Goal: Information Seeking & Learning: Compare options

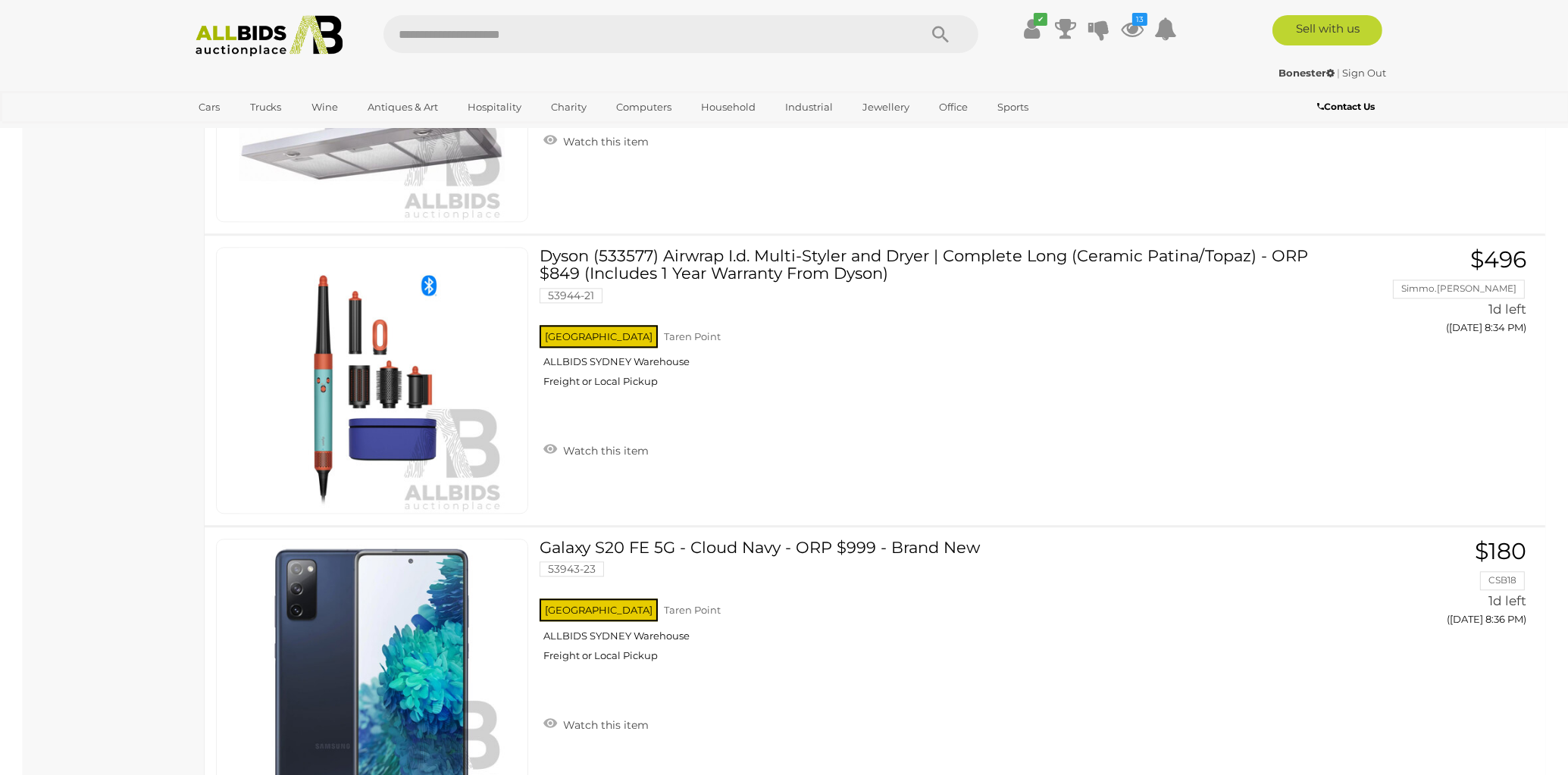
scroll to position [14255, 0]
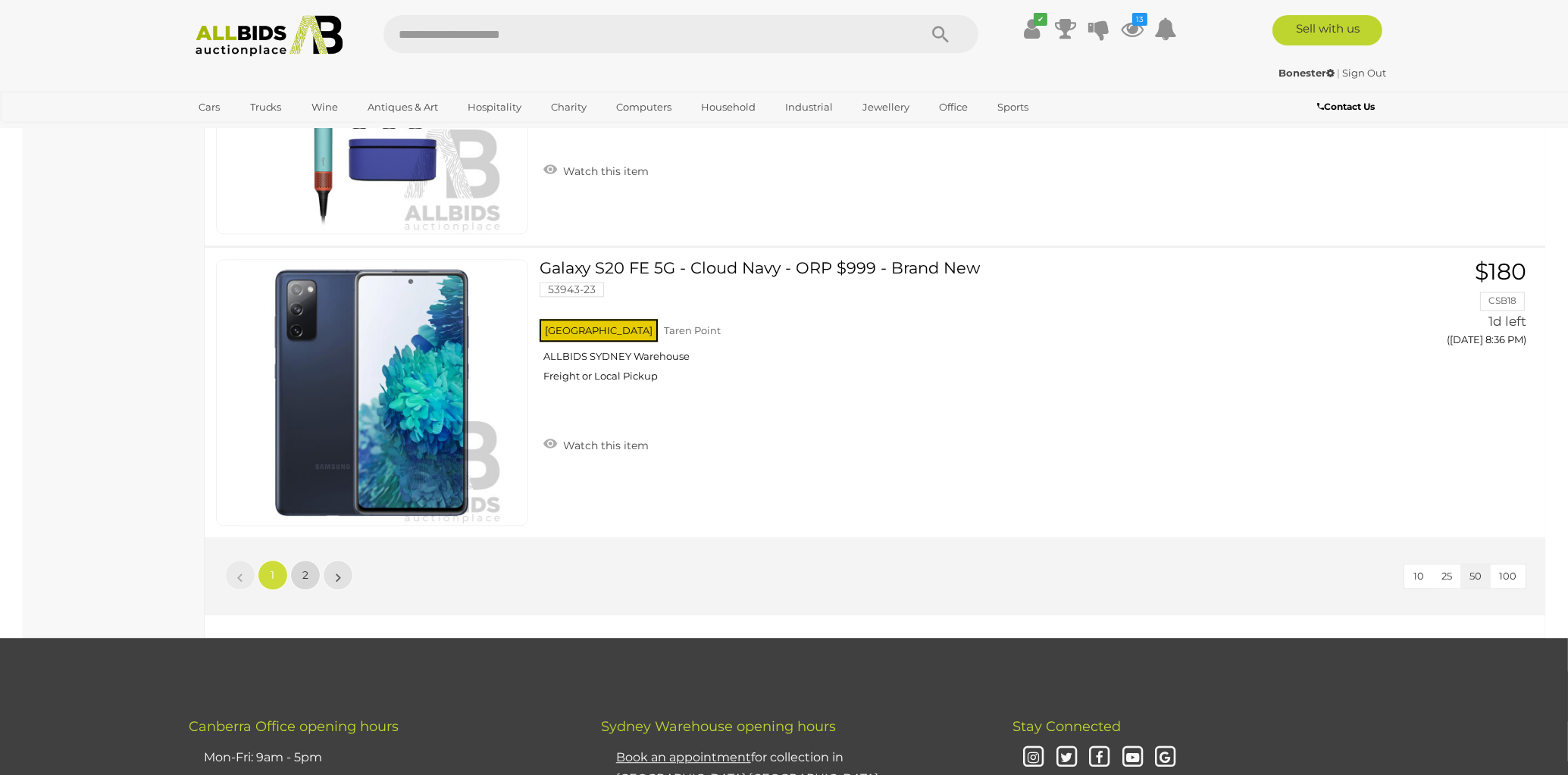
click at [303, 568] on span "2" at bounding box center [305, 575] width 6 height 14
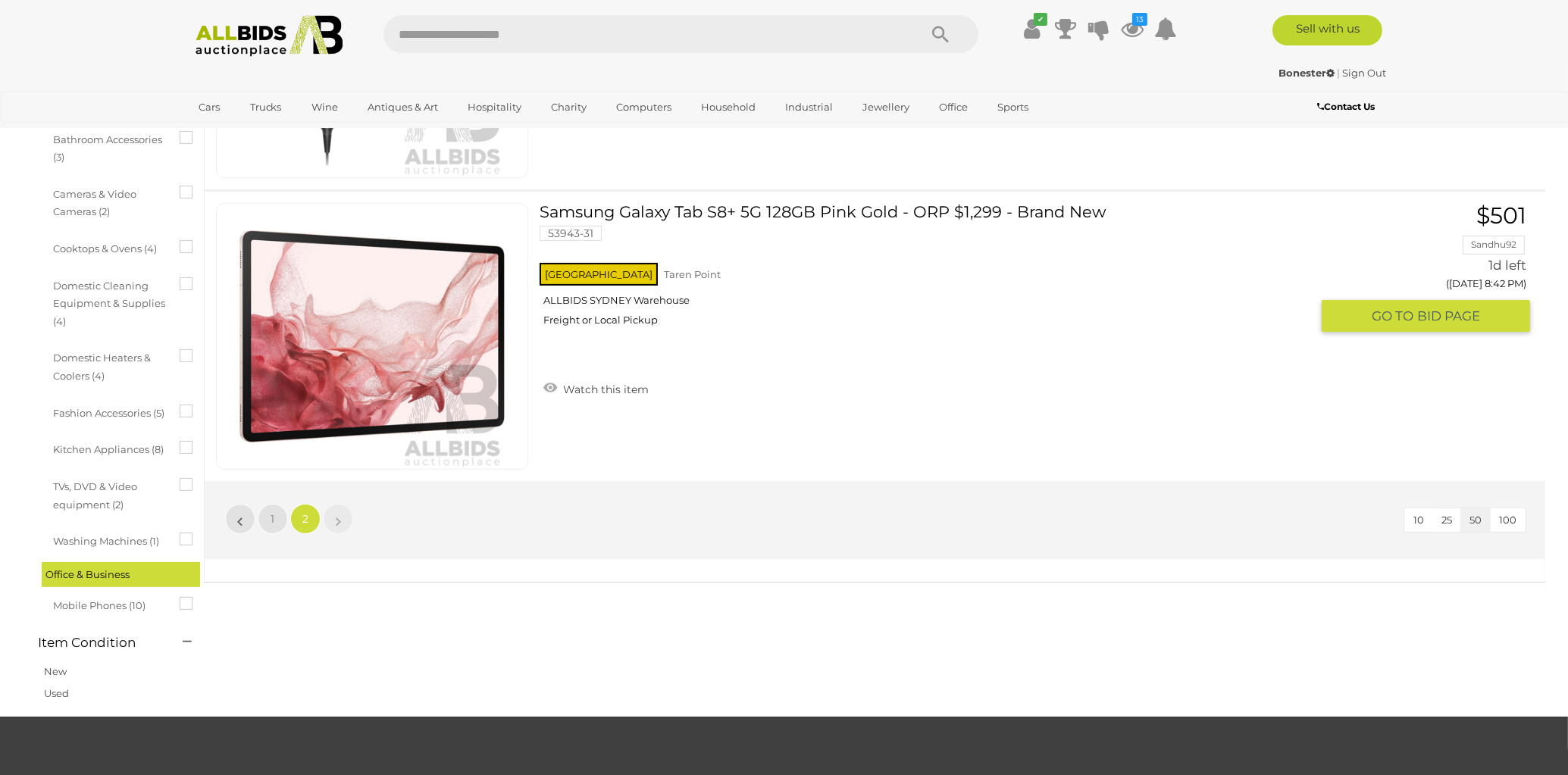
scroll to position [878, 0]
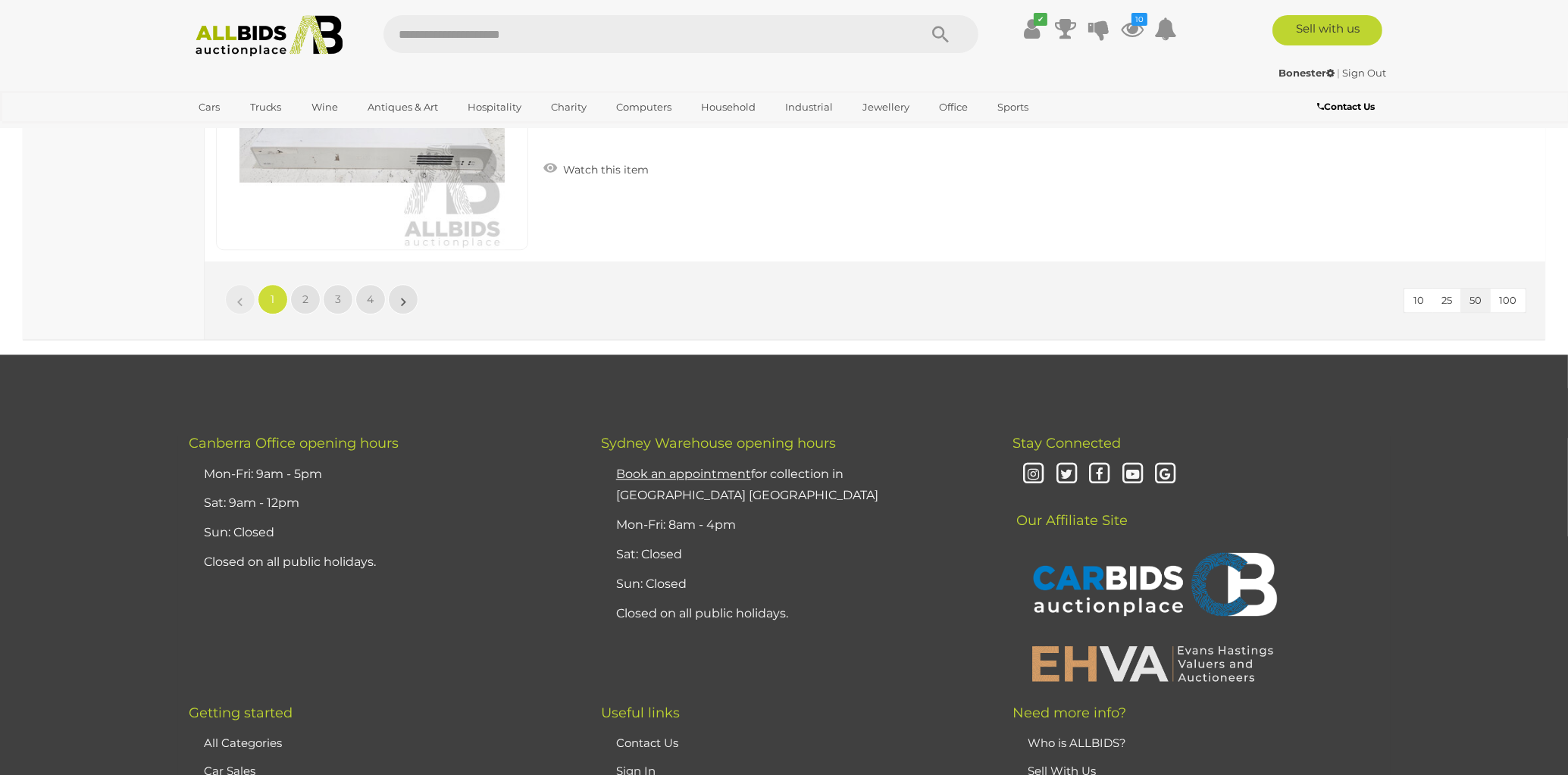
scroll to position [14558, 0]
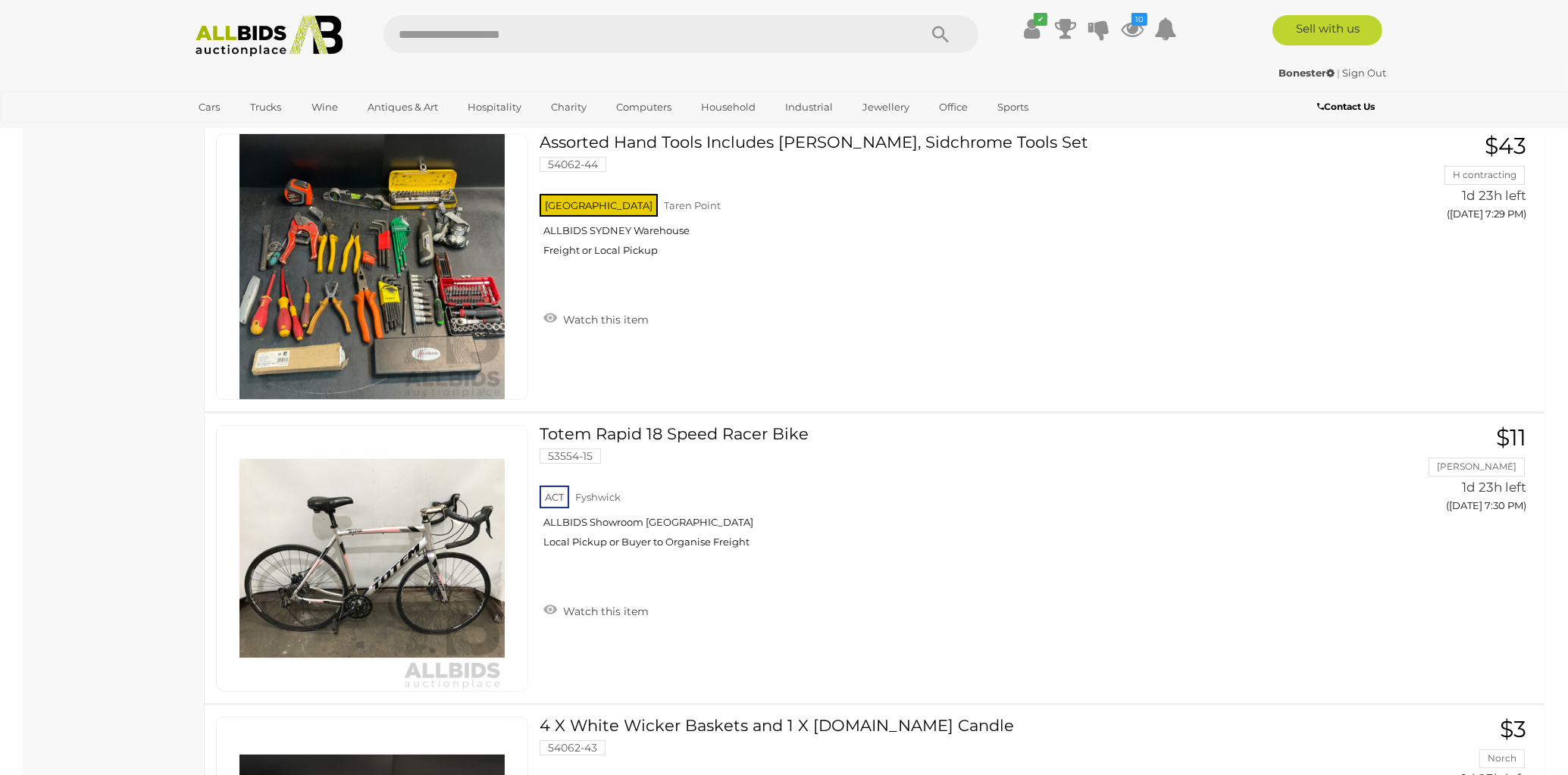
scroll to position [8860, 0]
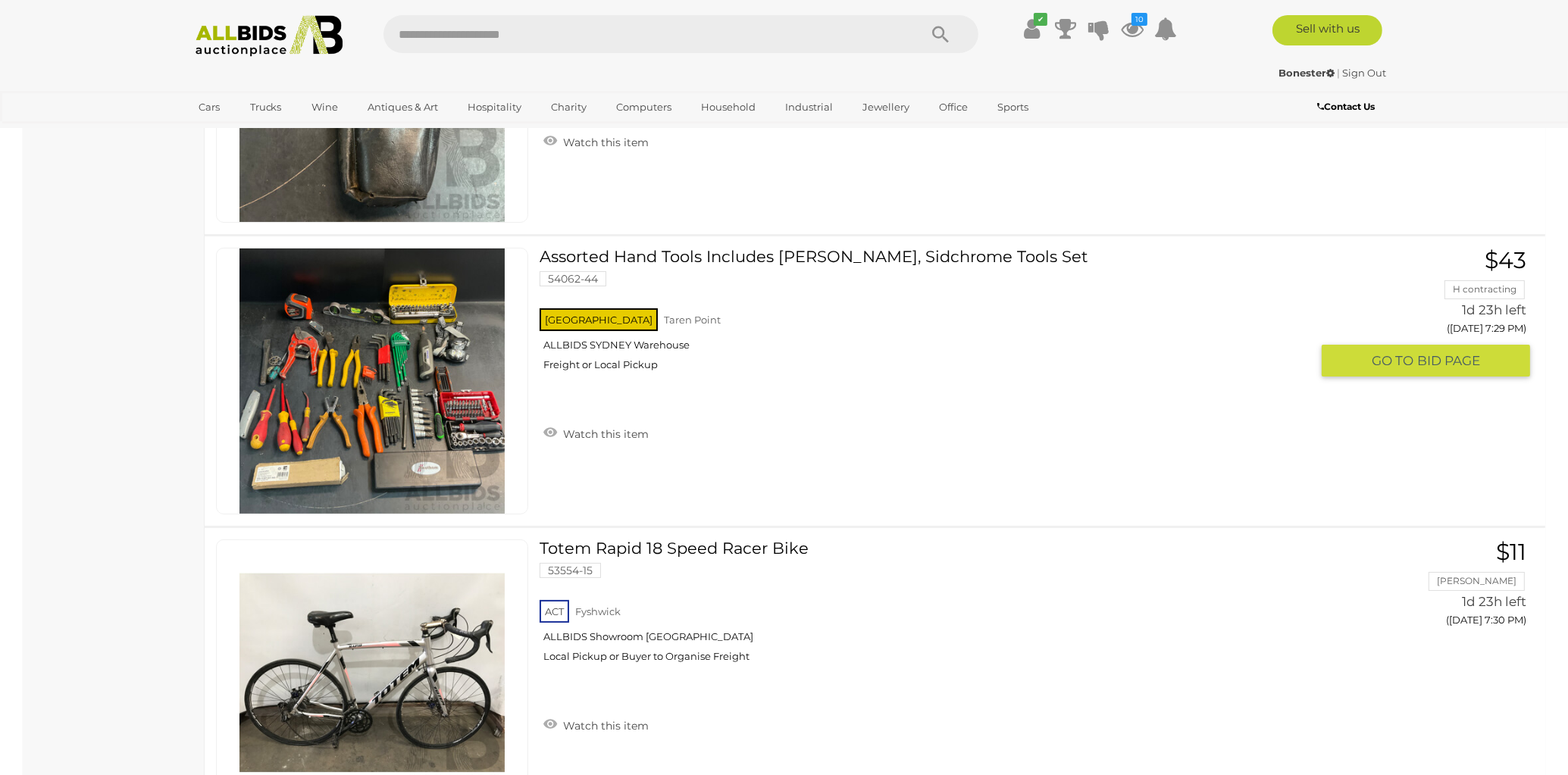
click at [548, 421] on link "Watch this item" at bounding box center [596, 433] width 113 height 22
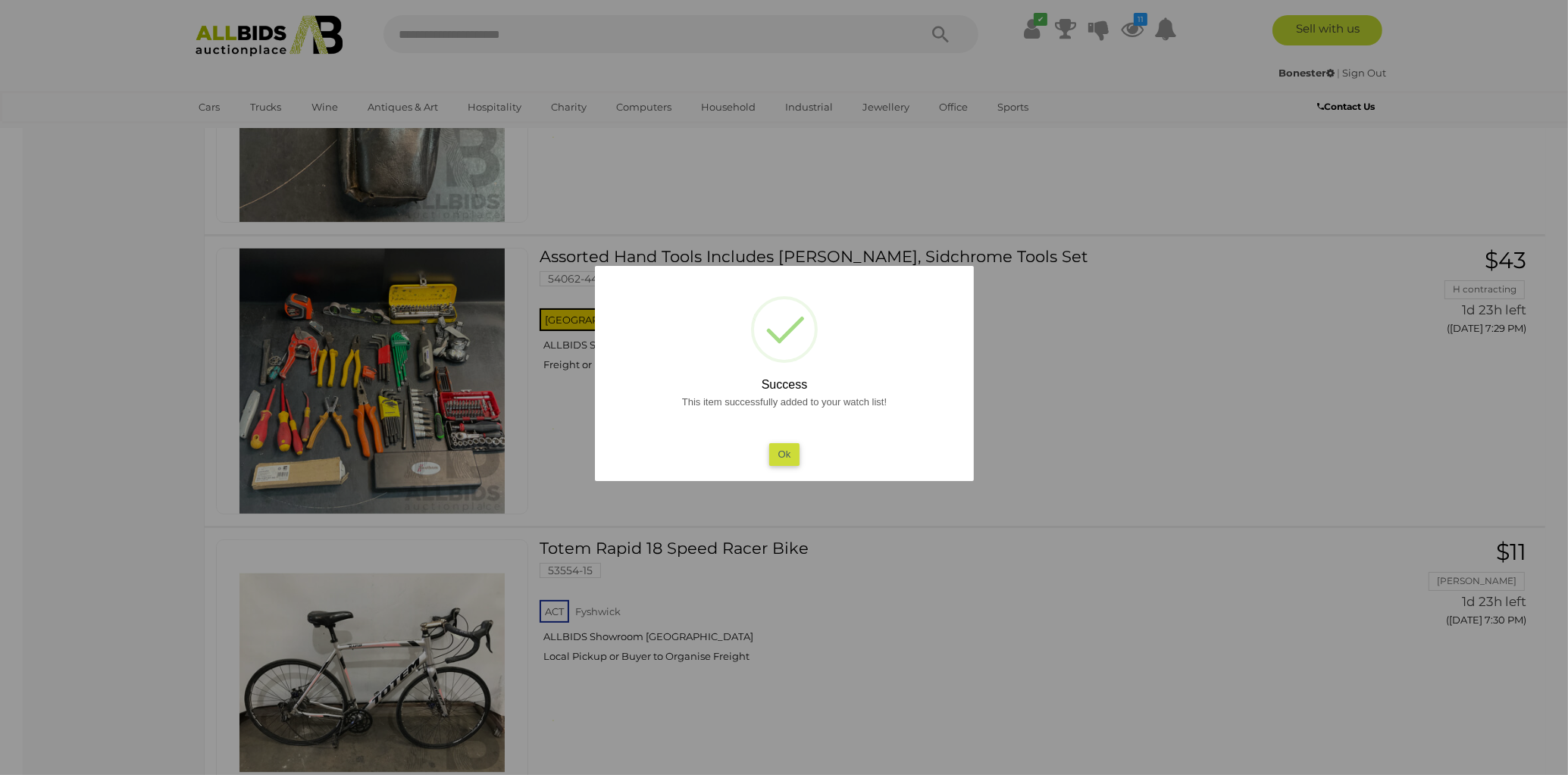
click at [778, 448] on button "Ok" at bounding box center [784, 455] width 31 height 22
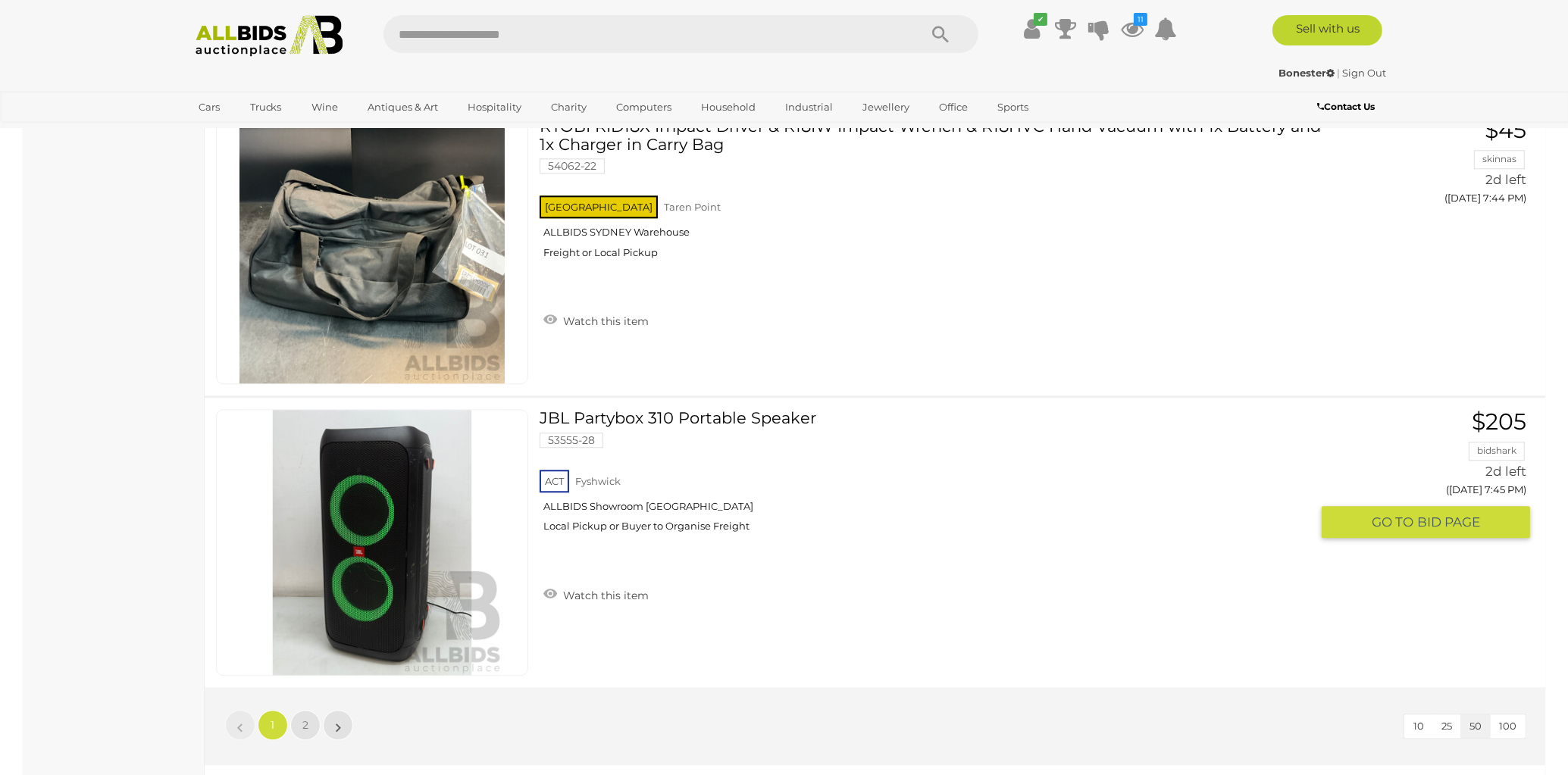
scroll to position [14369, 0]
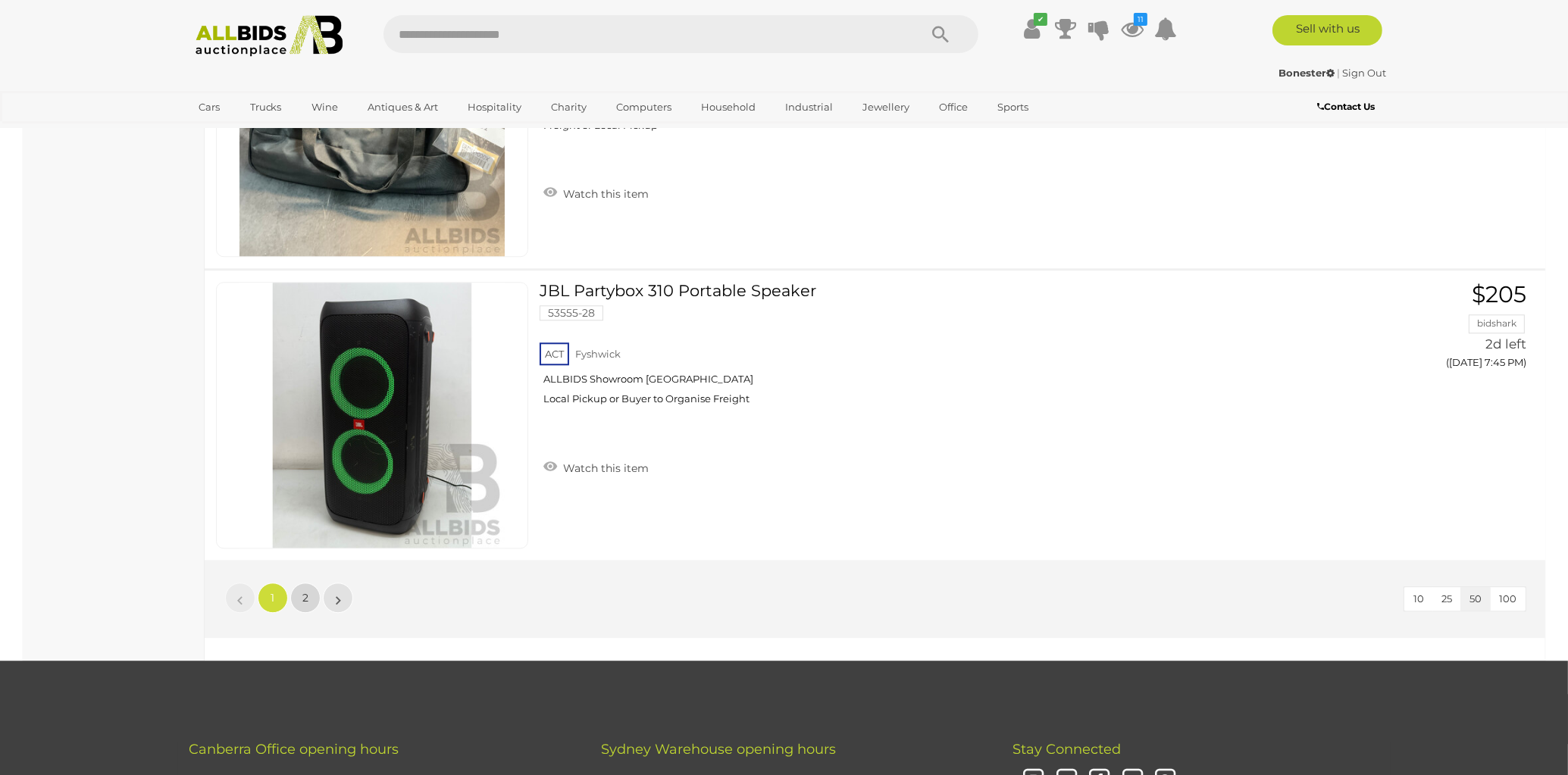
click at [300, 583] on link "2" at bounding box center [305, 597] width 30 height 30
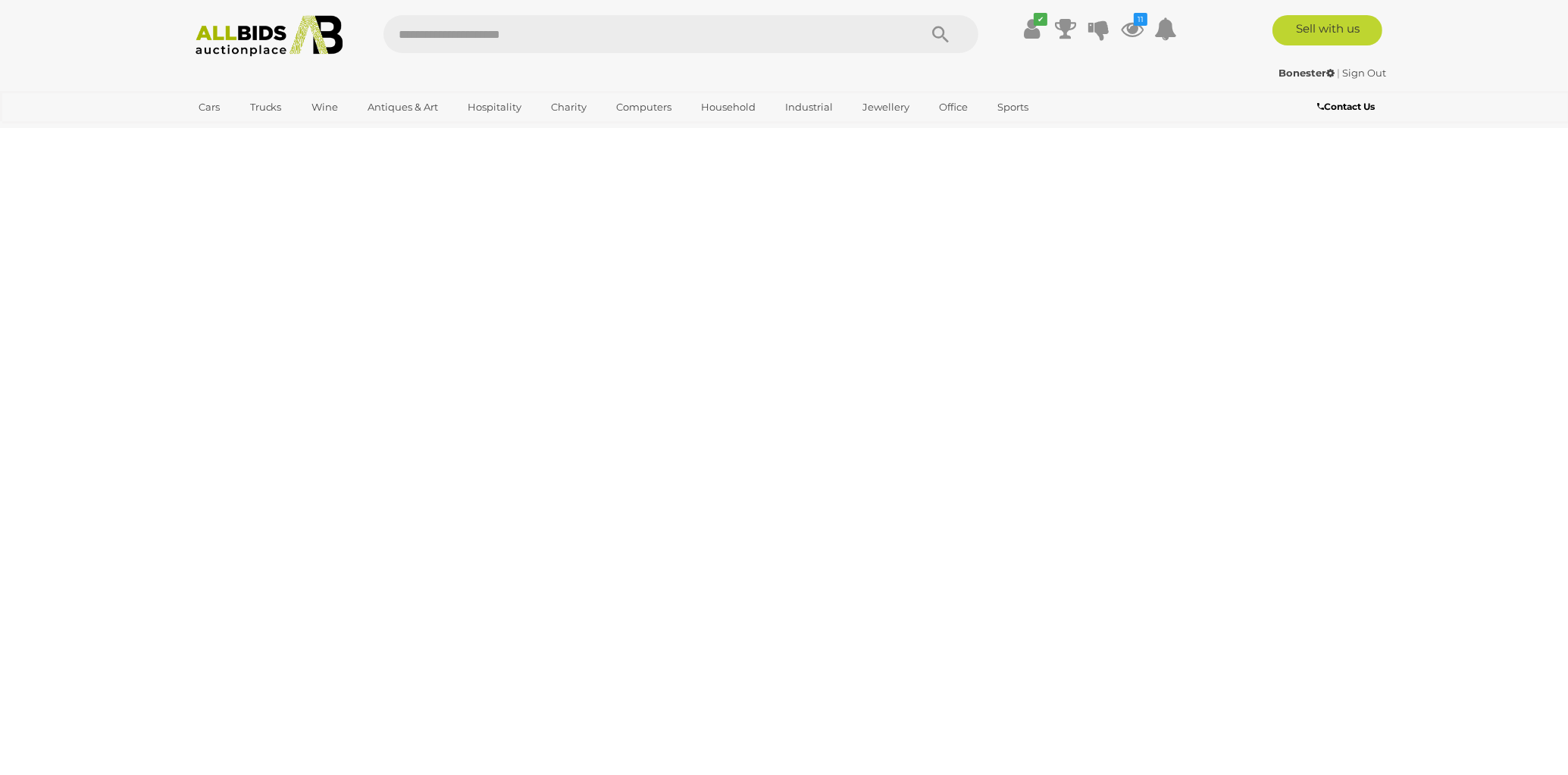
scroll to position [190, 0]
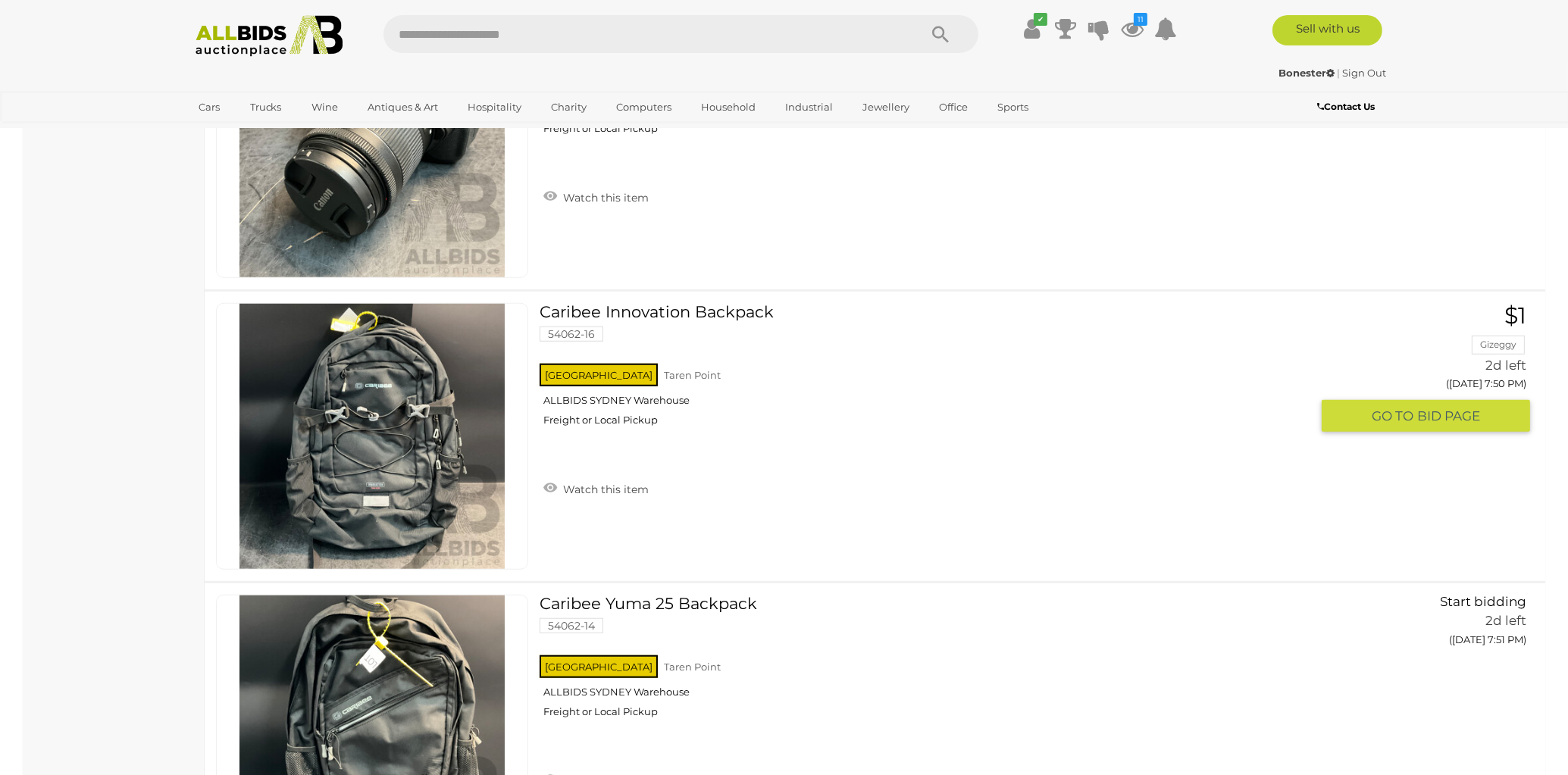
scroll to position [1853, 0]
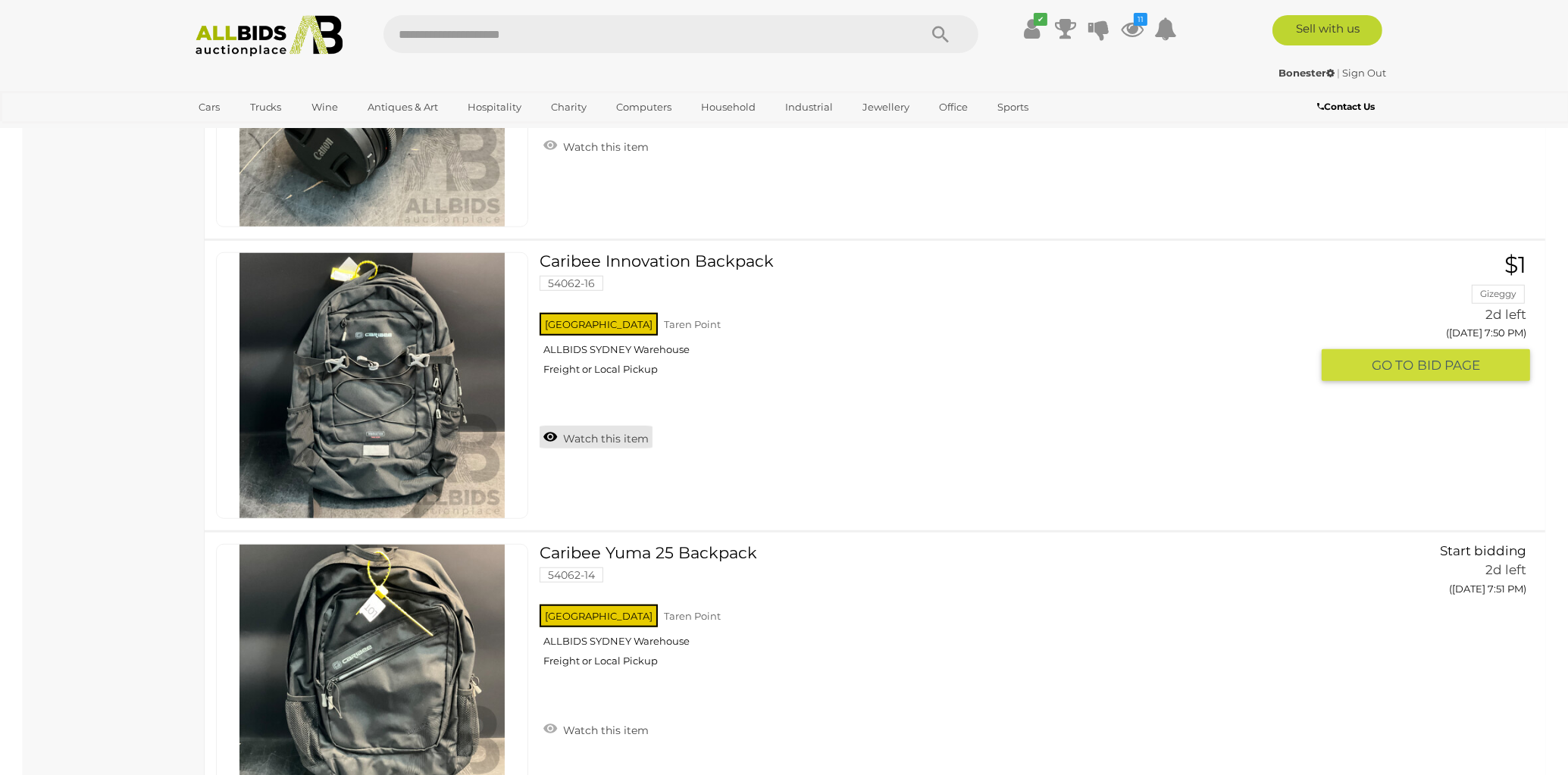
click at [549, 434] on link "Watch this item" at bounding box center [596, 437] width 113 height 22
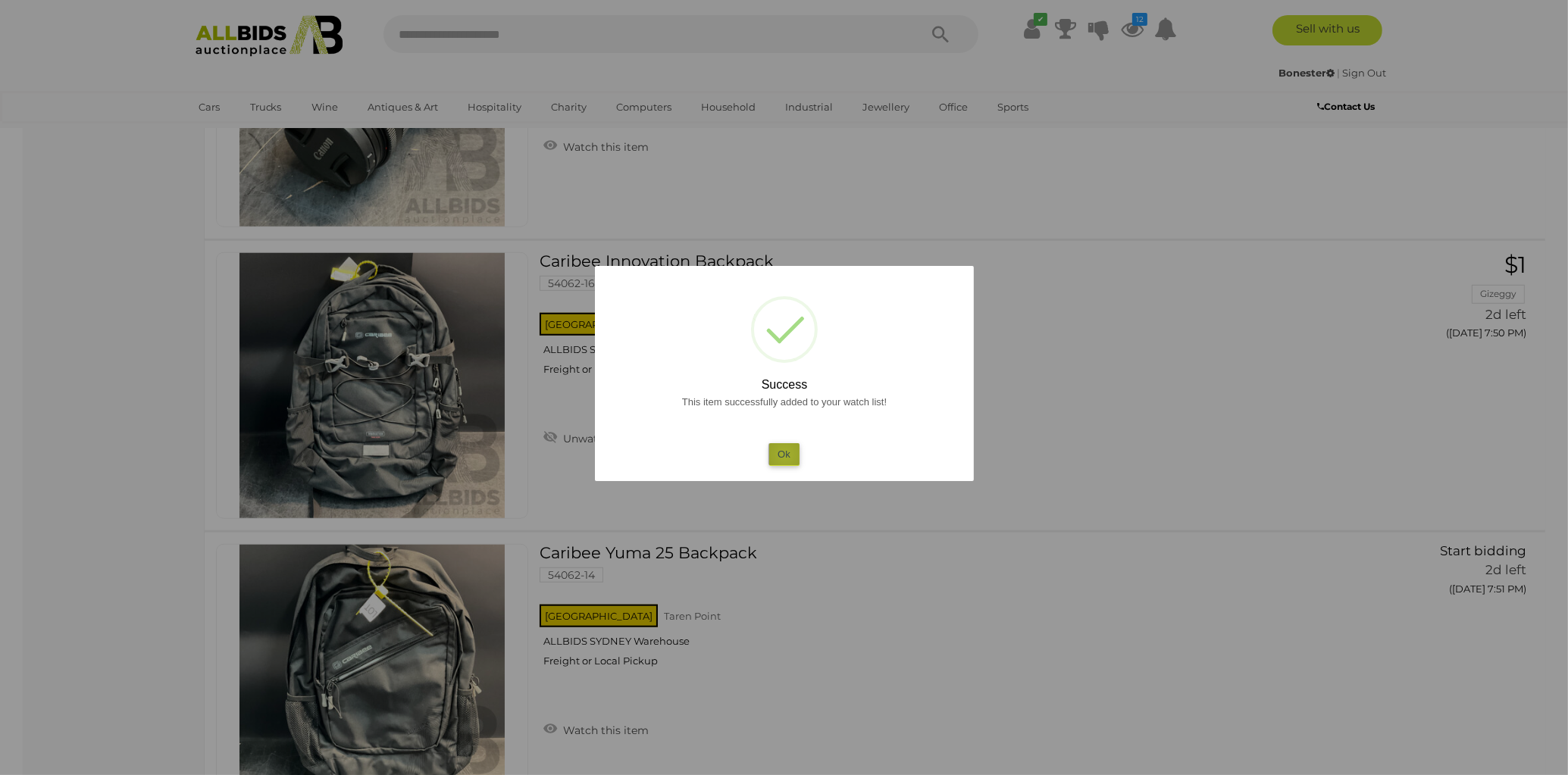
click at [785, 454] on button "Ok" at bounding box center [784, 455] width 31 height 22
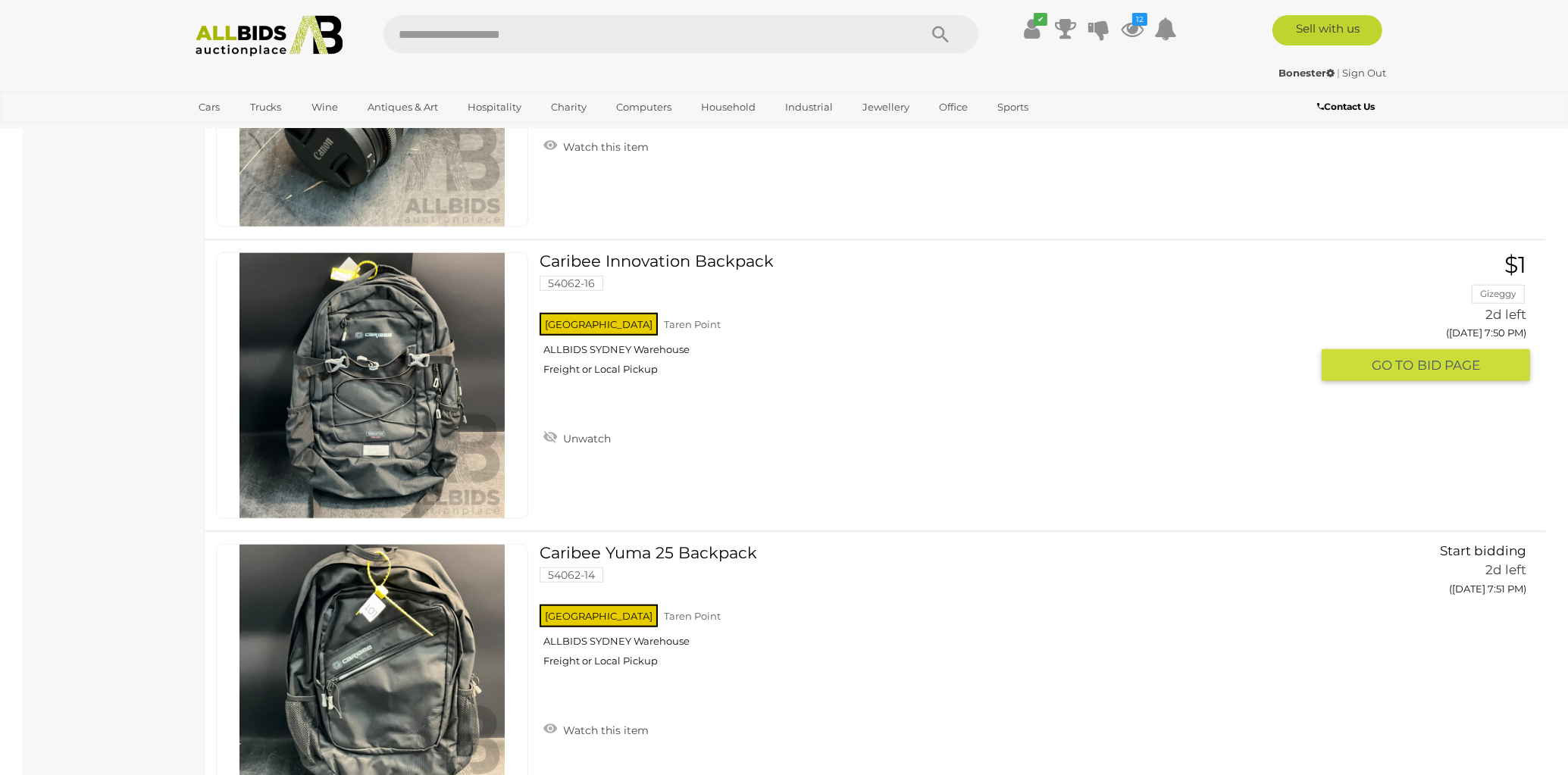
click at [605, 262] on link "Caribee Innovation Backpack 54062-16 NSW Taren Point ALLBIDS SYDNEY Warehouse" at bounding box center [930, 319] width 760 height 135
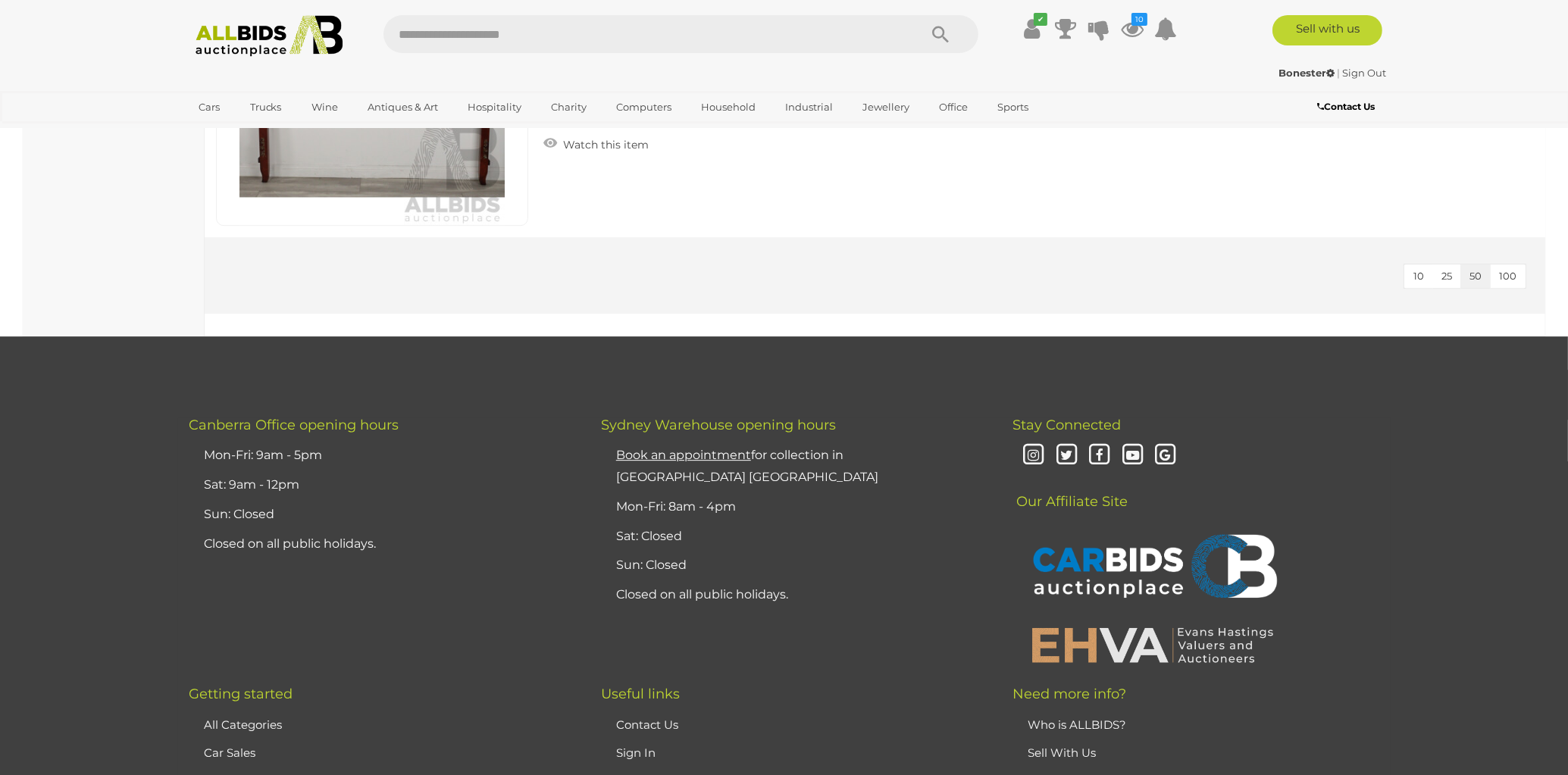
scroll to position [7103, 0]
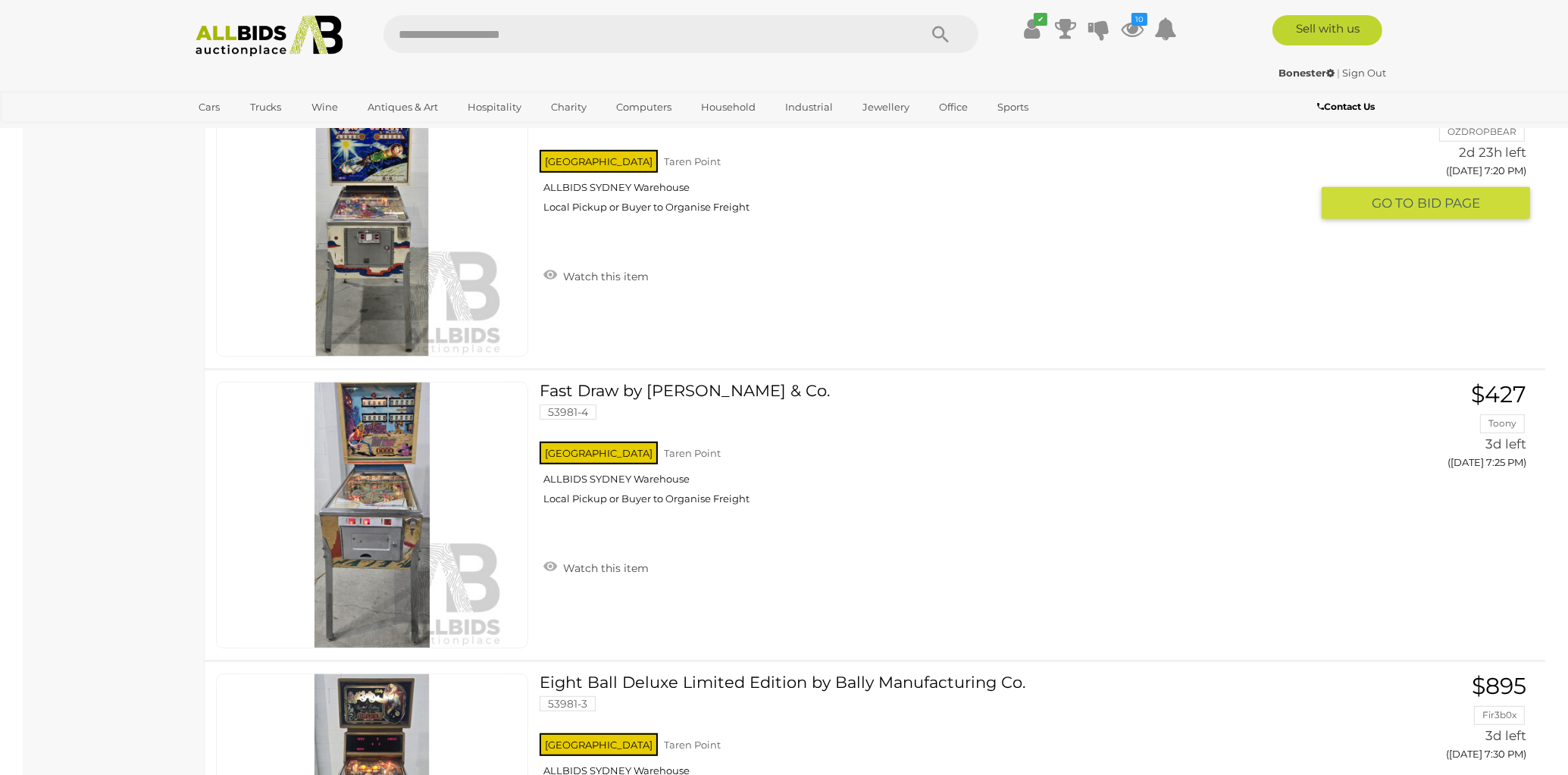
scroll to position [1574, 0]
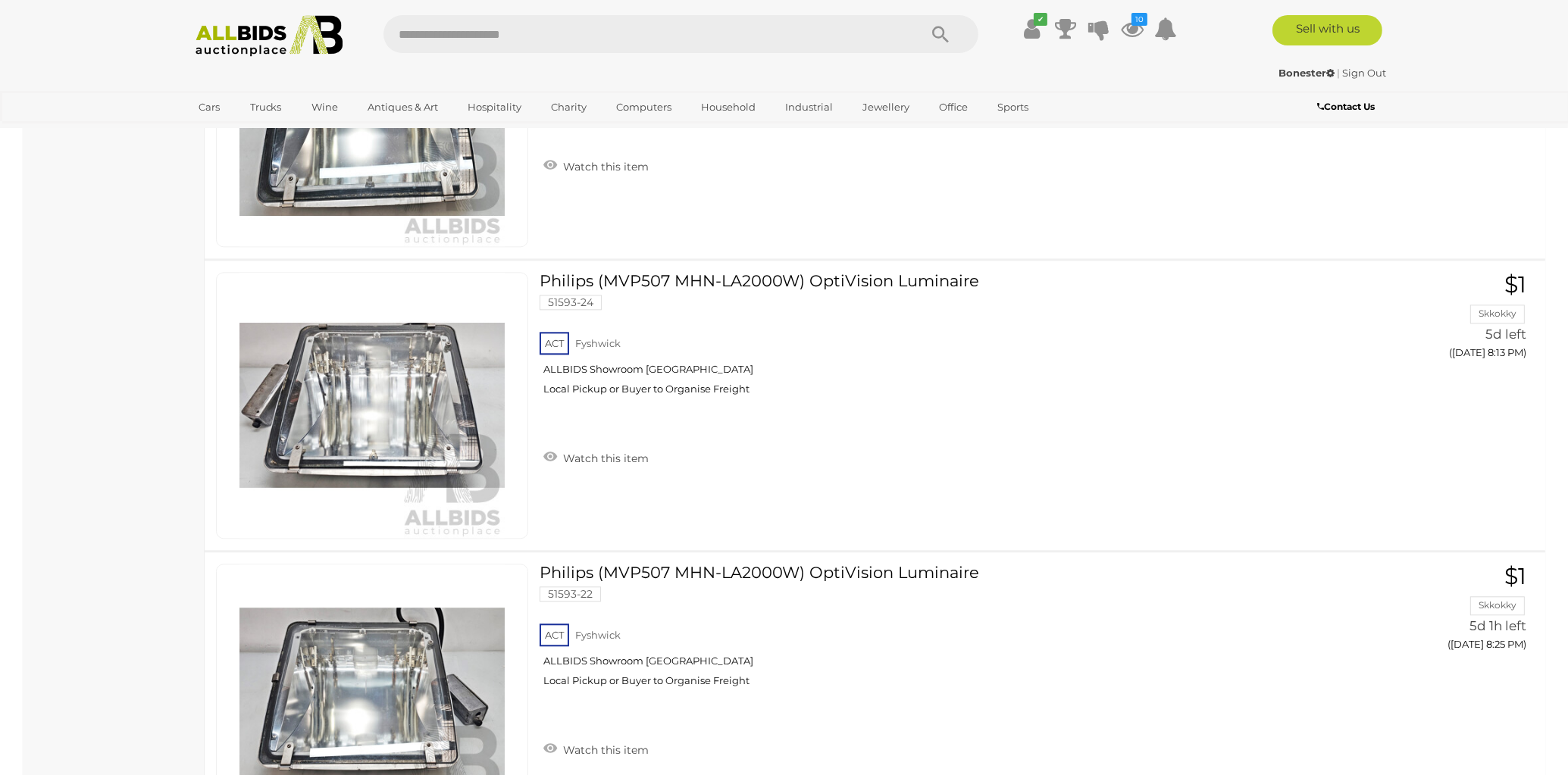
scroll to position [14229, 0]
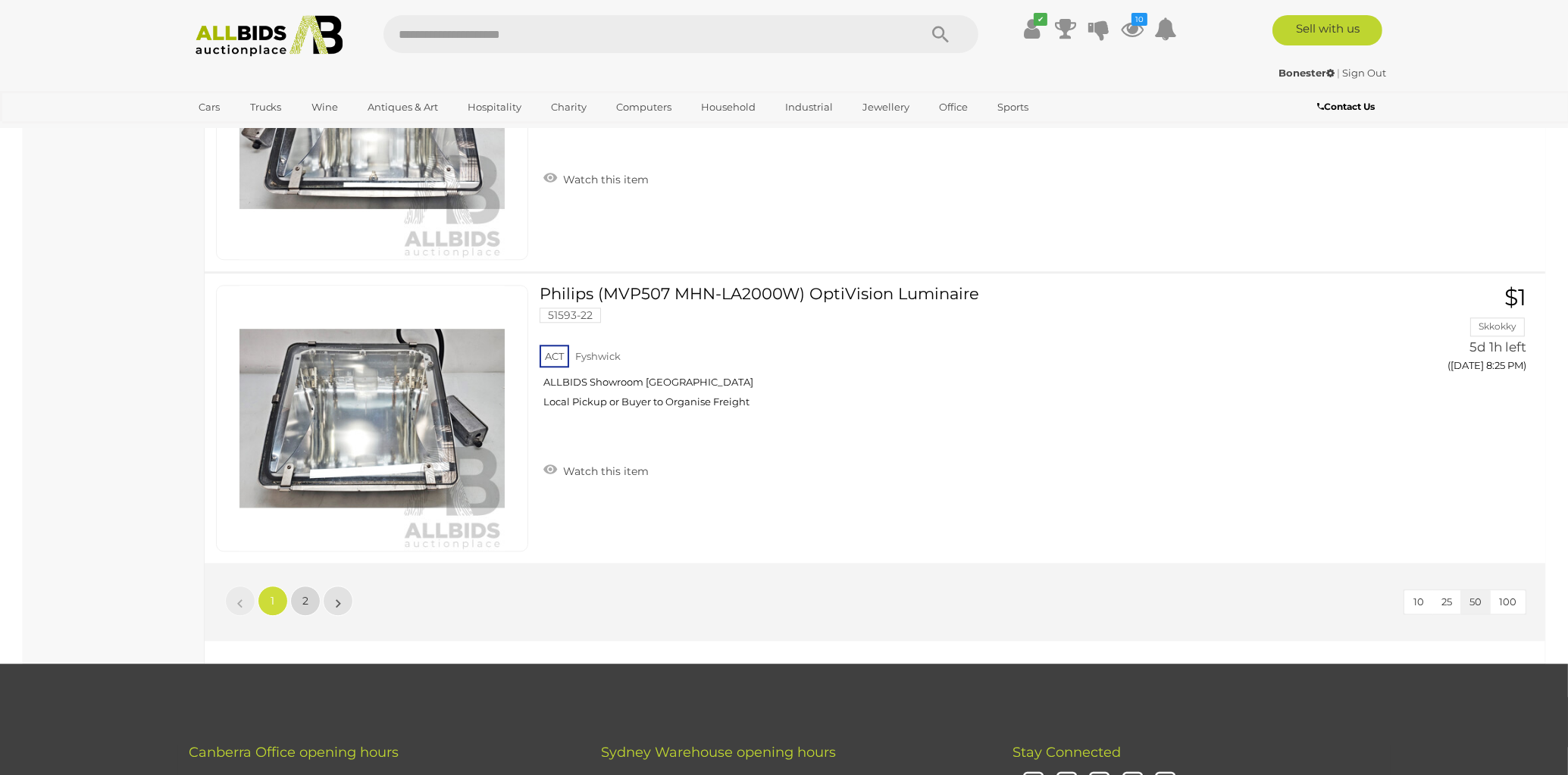
click at [307, 594] on span "2" at bounding box center [305, 601] width 6 height 14
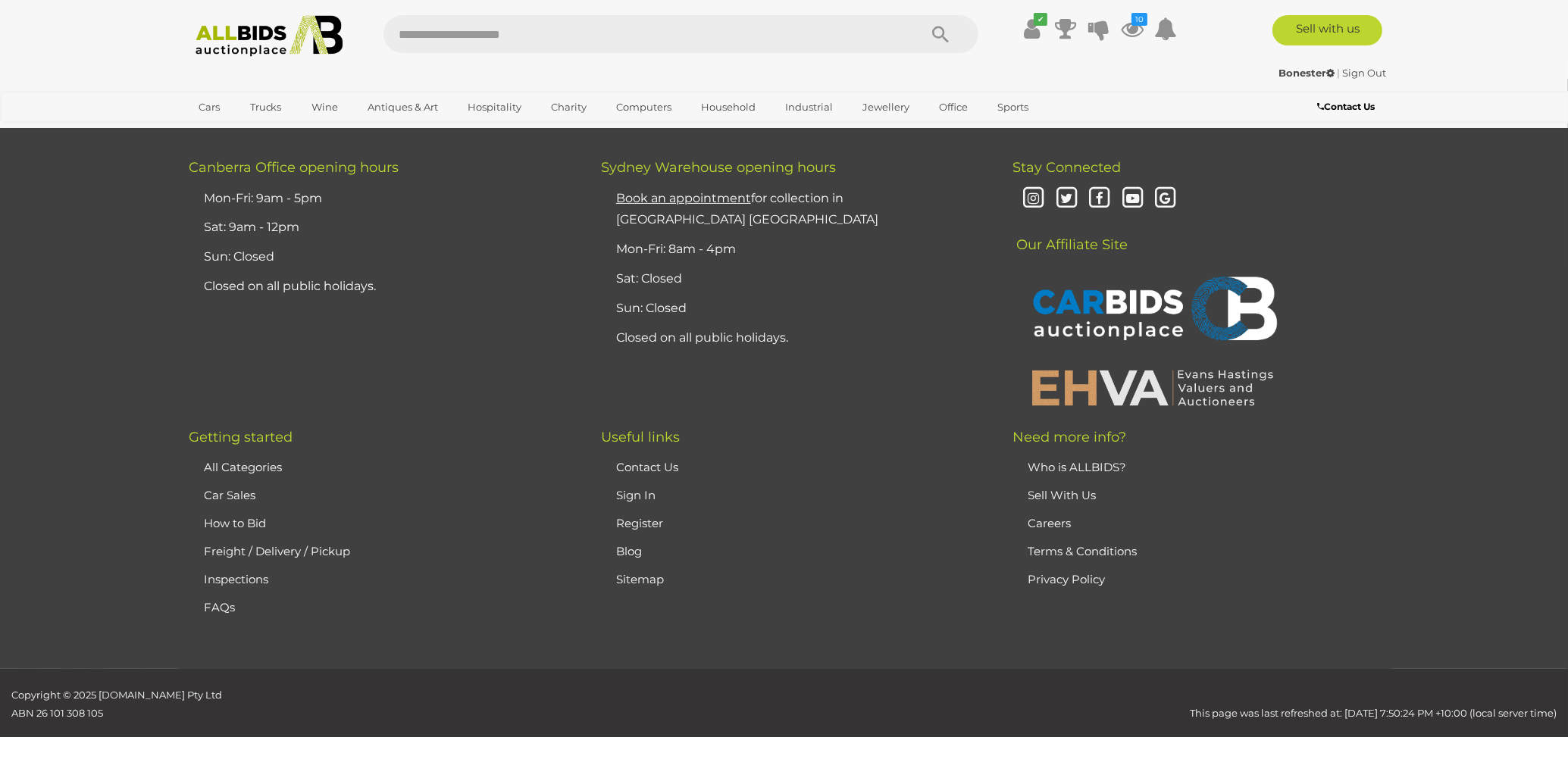
scroll to position [52, 0]
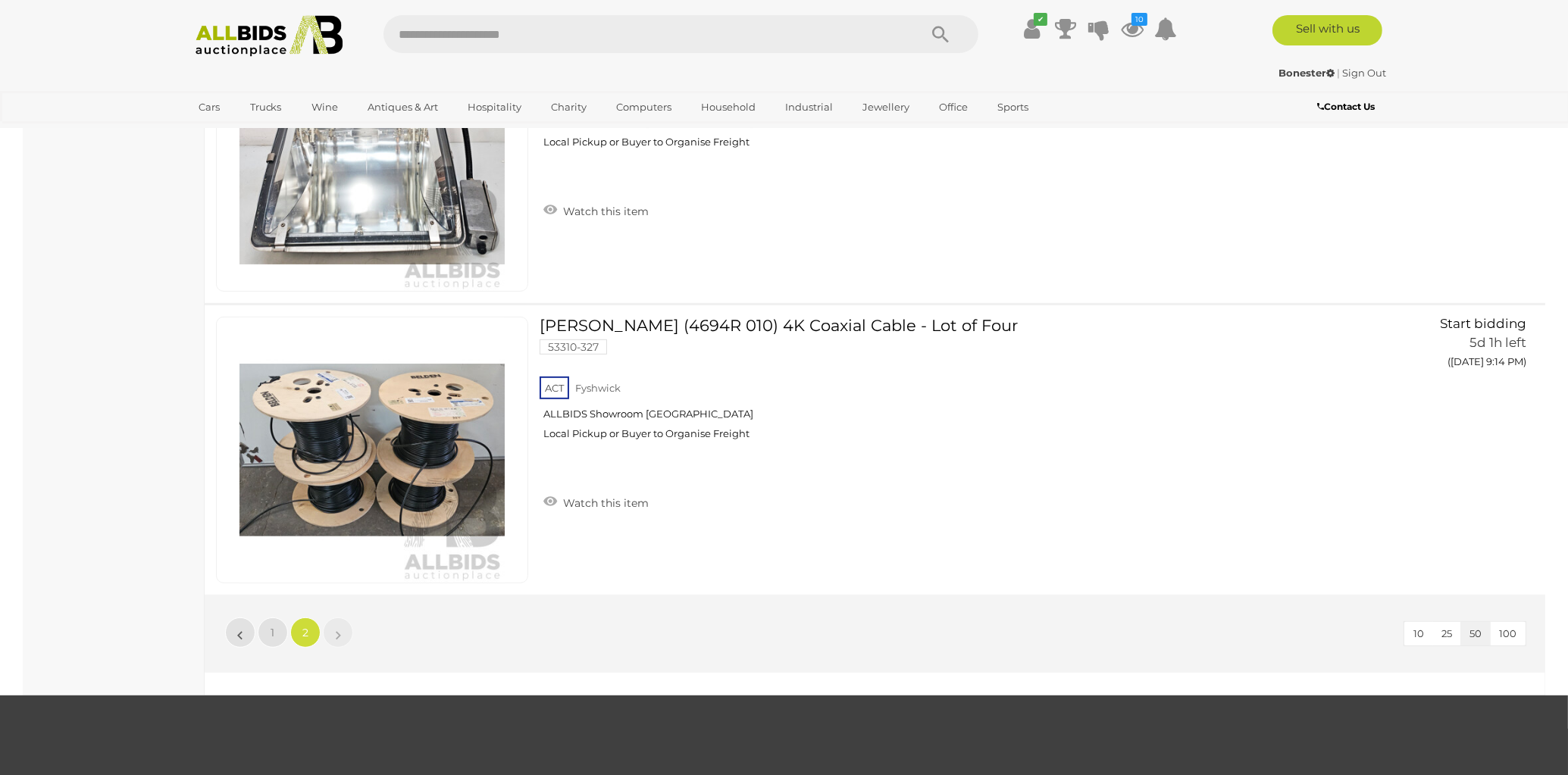
scroll to position [1093, 0]
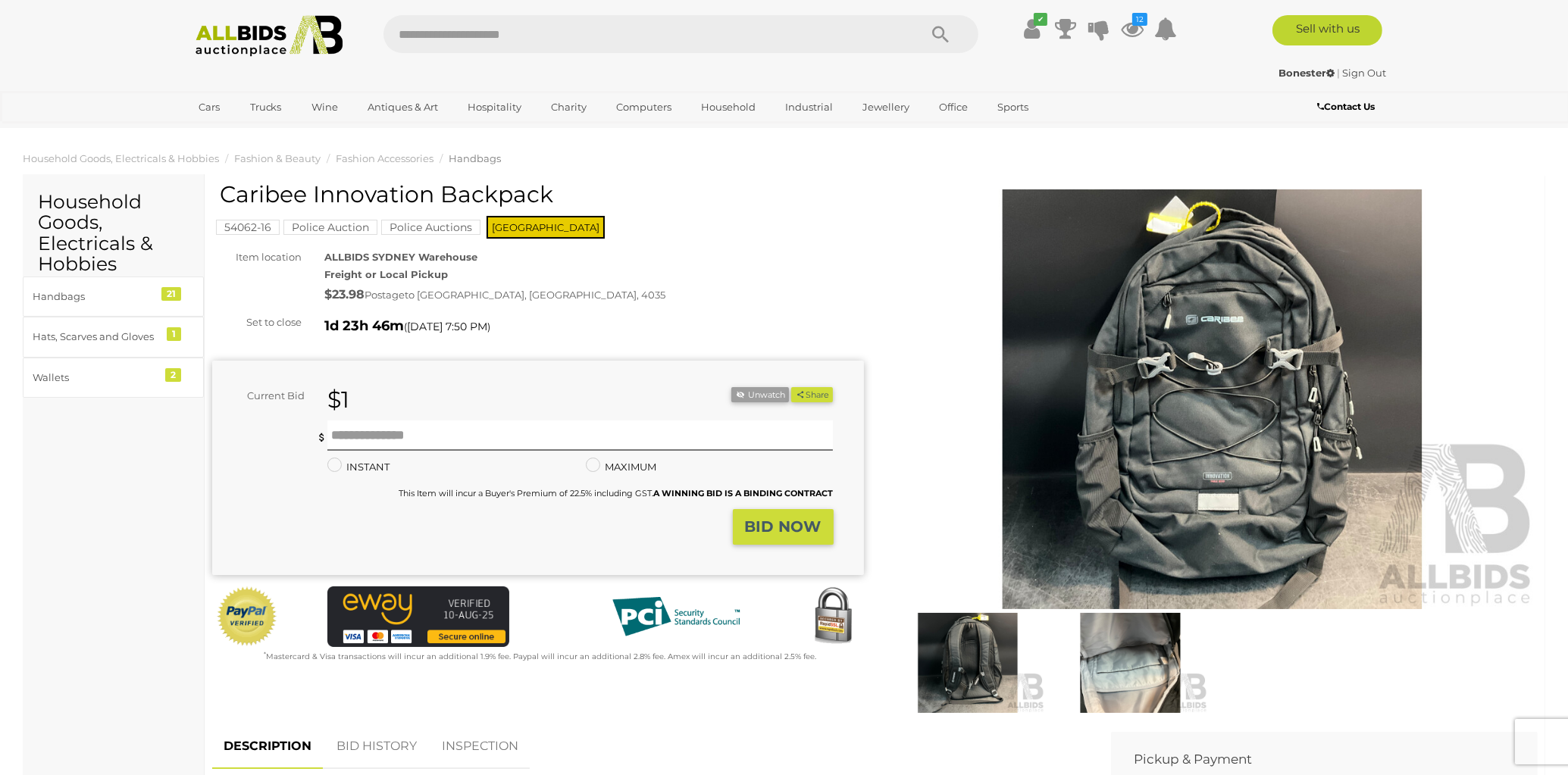
click at [978, 662] on img at bounding box center [968, 663] width 155 height 100
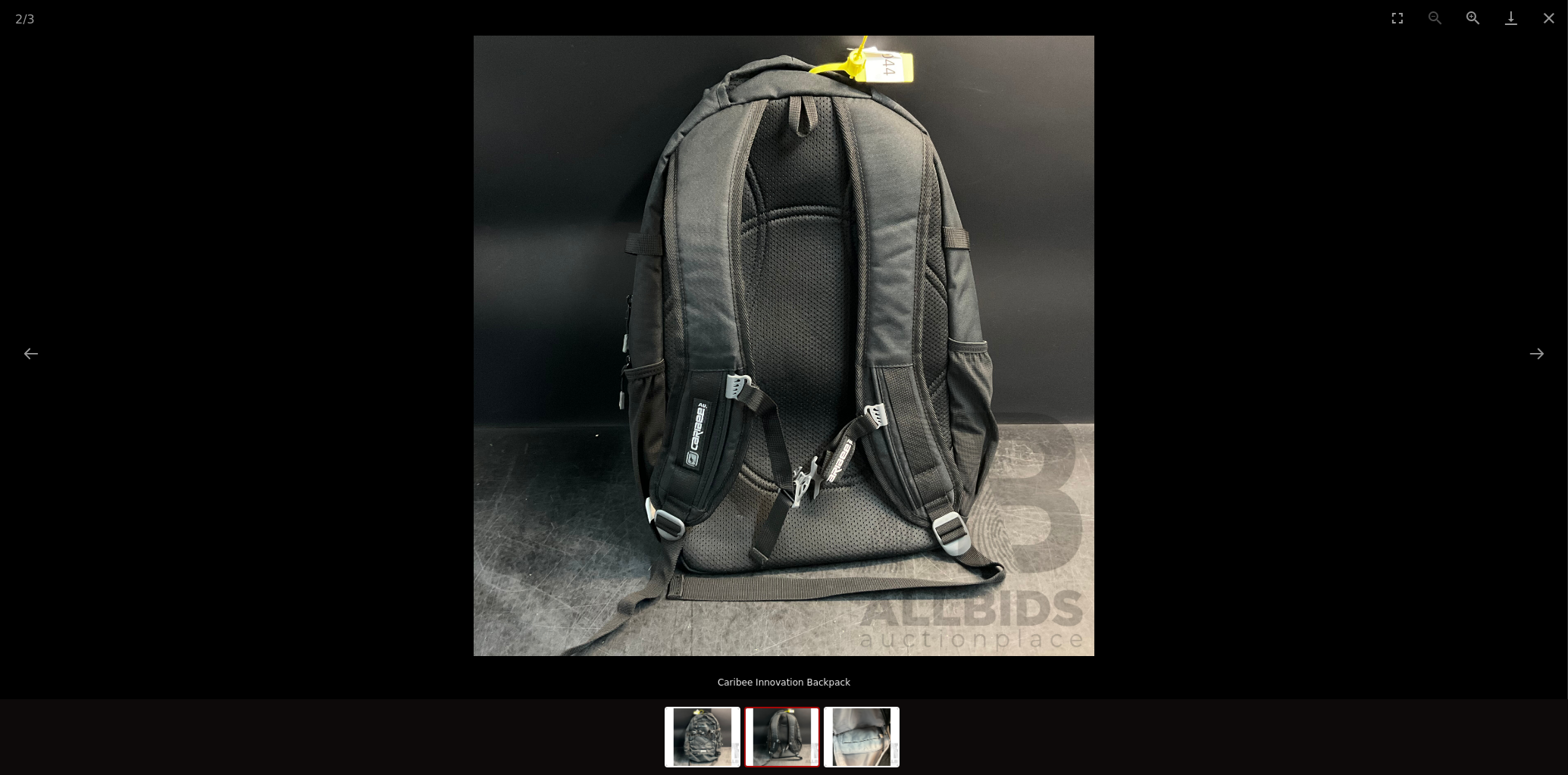
click at [784, 729] on img at bounding box center [782, 737] width 73 height 58
click at [789, 742] on img at bounding box center [782, 737] width 73 height 58
click at [709, 745] on img at bounding box center [702, 737] width 73 height 58
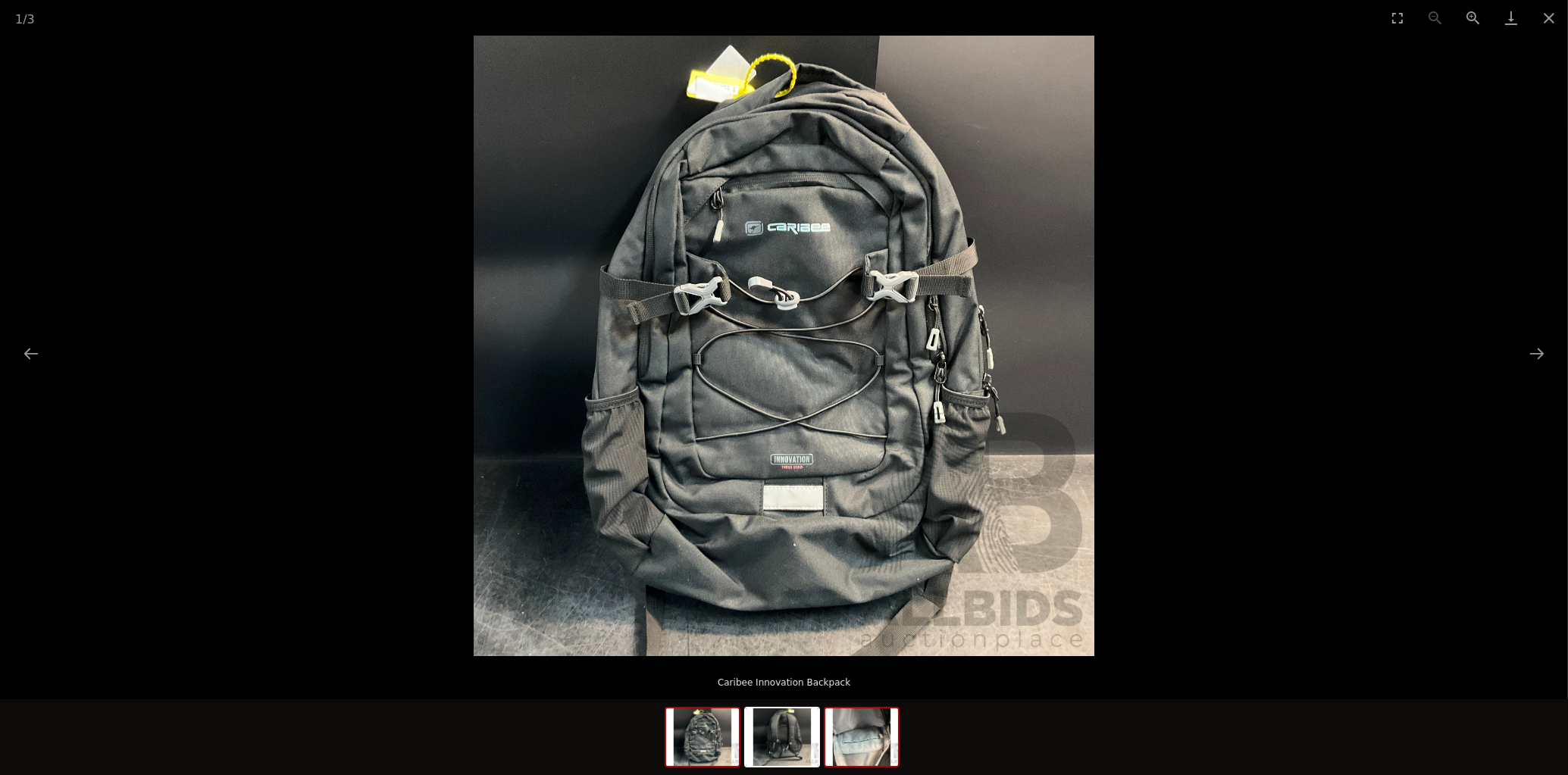
click at [875, 757] on img at bounding box center [862, 737] width 73 height 58
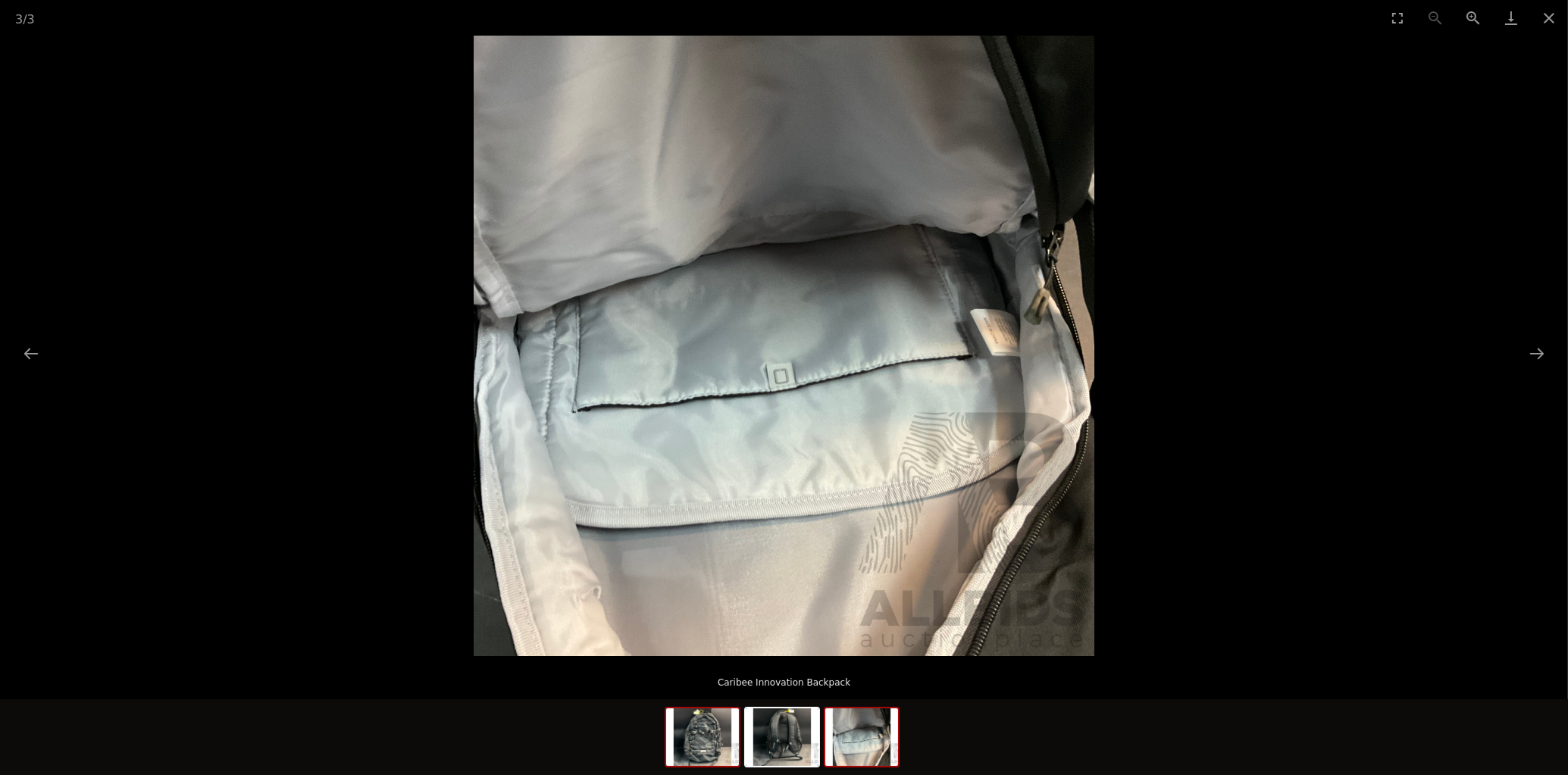
click at [698, 759] on img at bounding box center [702, 737] width 73 height 58
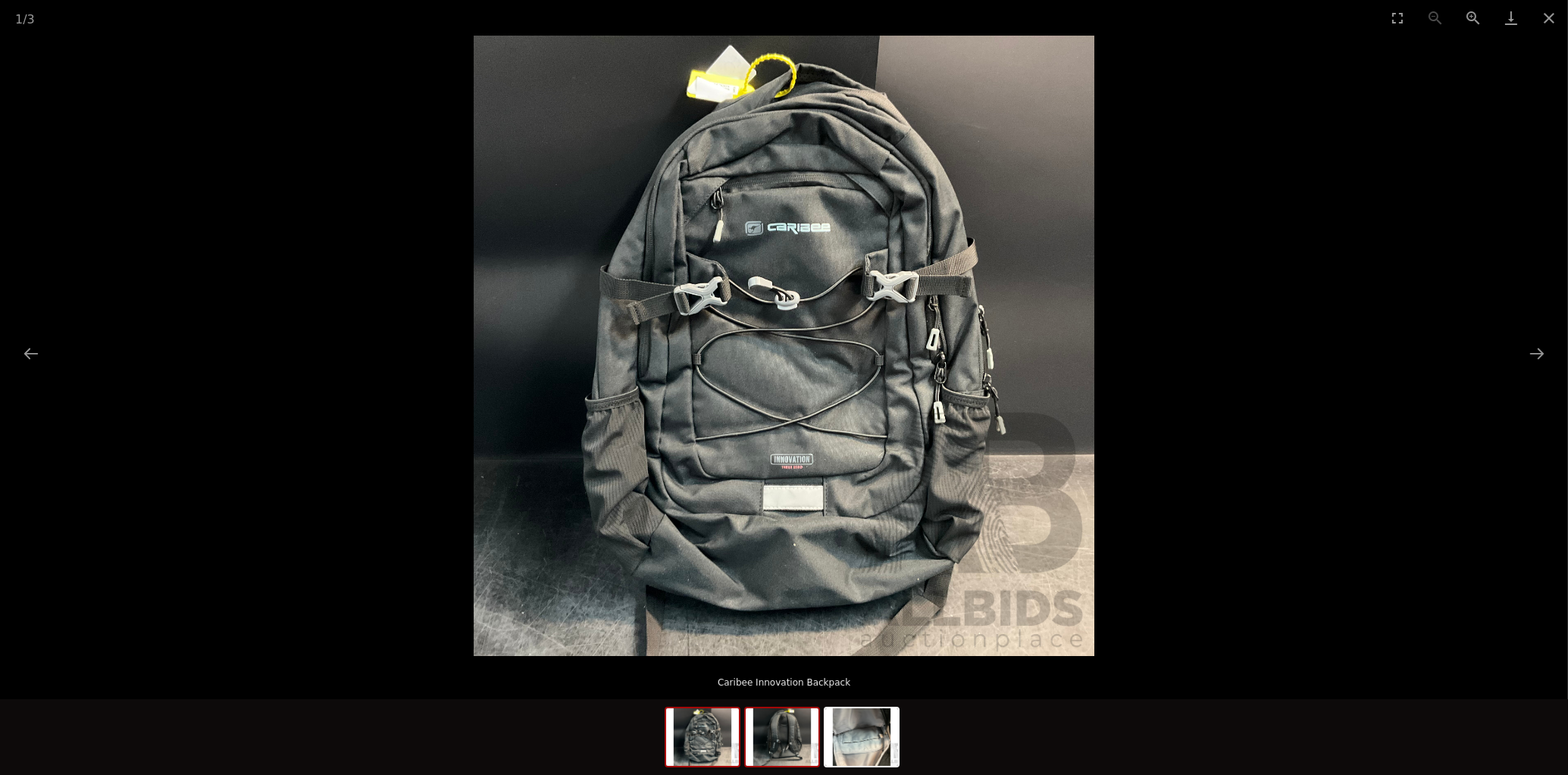
click at [764, 754] on img at bounding box center [782, 737] width 73 height 58
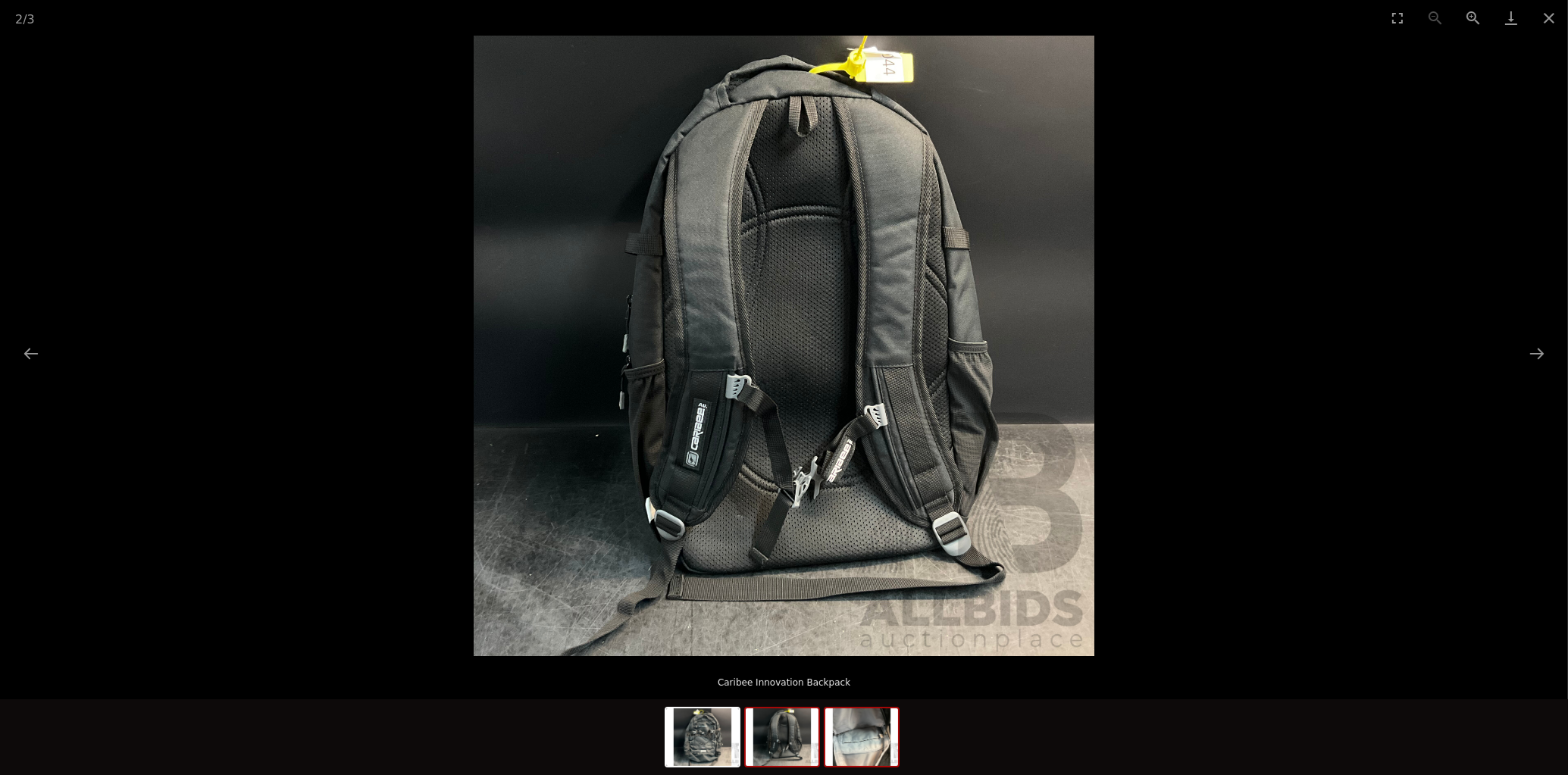
click at [861, 742] on img at bounding box center [862, 737] width 73 height 58
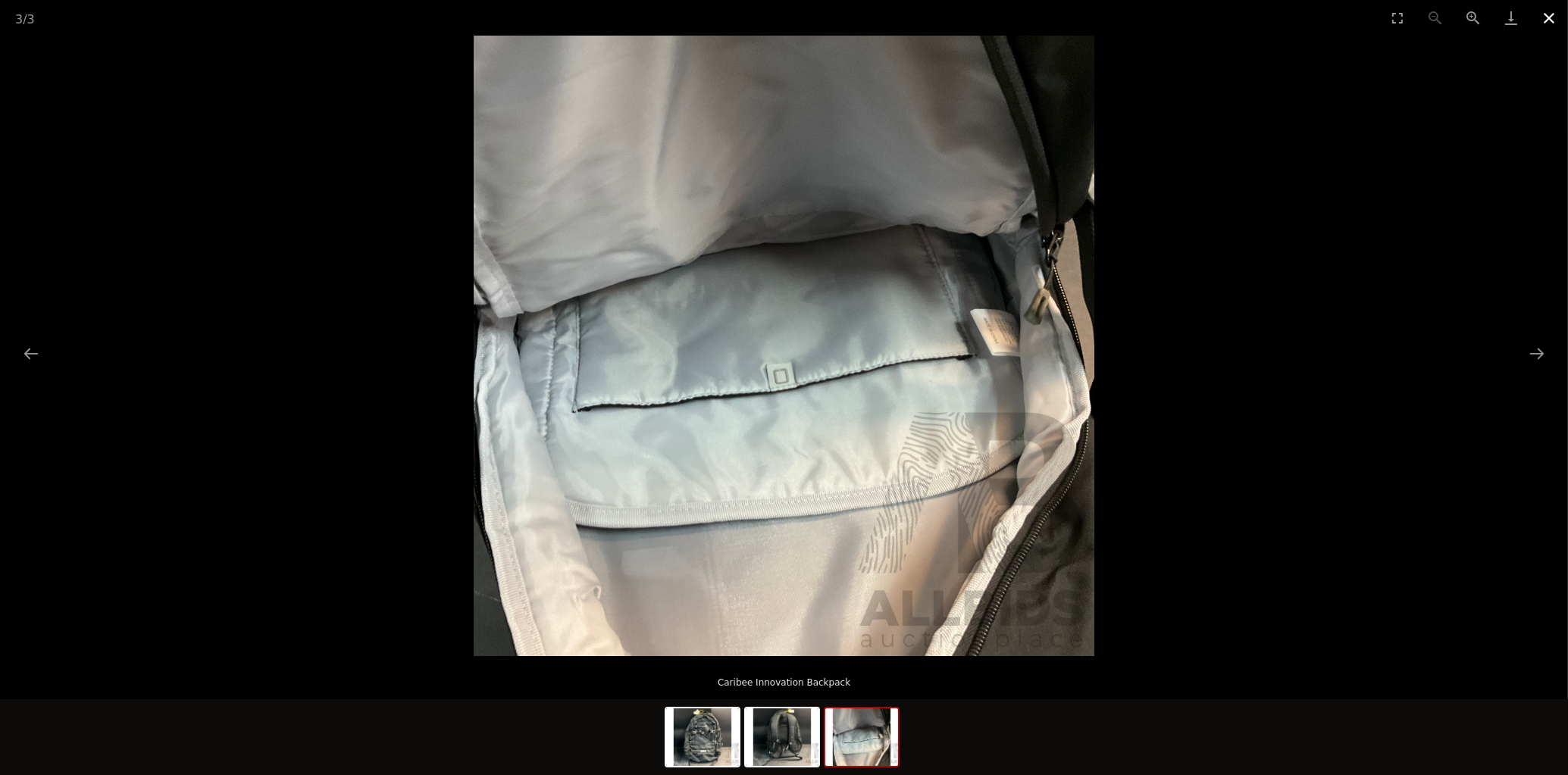
click at [1553, 19] on button "Close gallery" at bounding box center [1549, 18] width 38 height 36
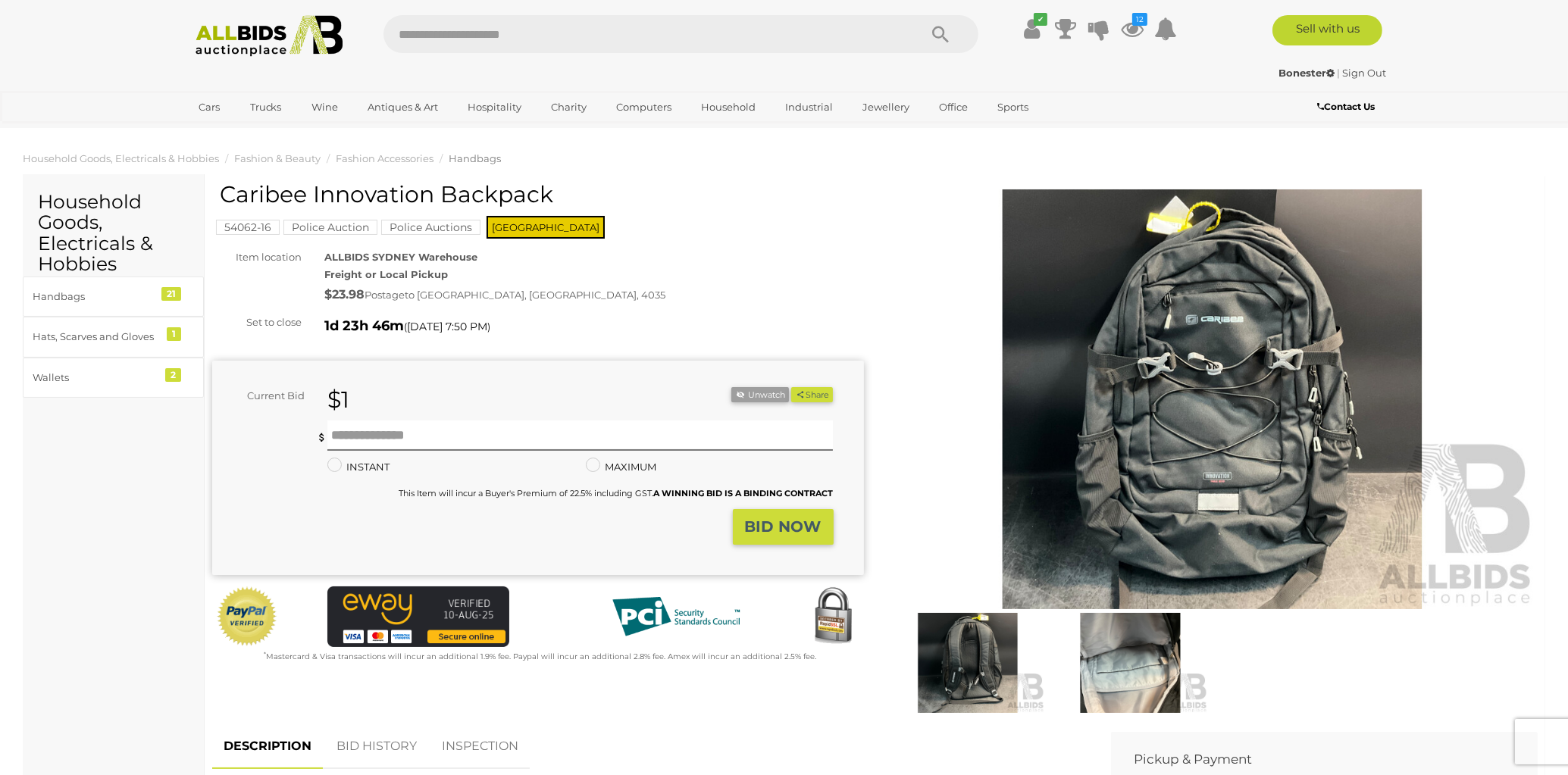
drag, startPoint x: 225, startPoint y: 195, endPoint x: 548, endPoint y: 185, distance: 323.2
click at [548, 185] on h1 "Caribee Innovation Backpack" at bounding box center [540, 194] width 640 height 25
copy h1 "Caribee Innovation Backpack"
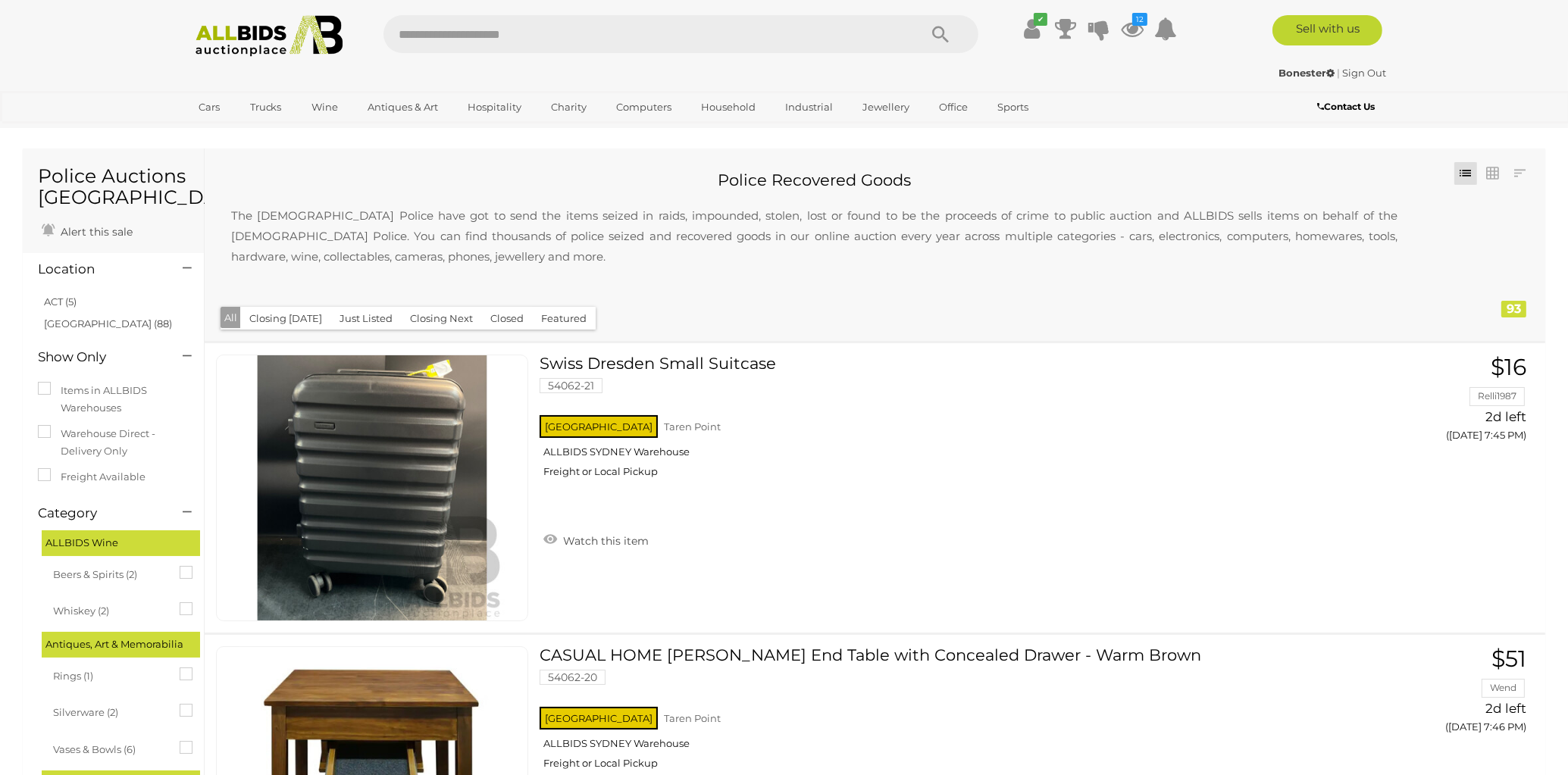
scroll to position [2012, 0]
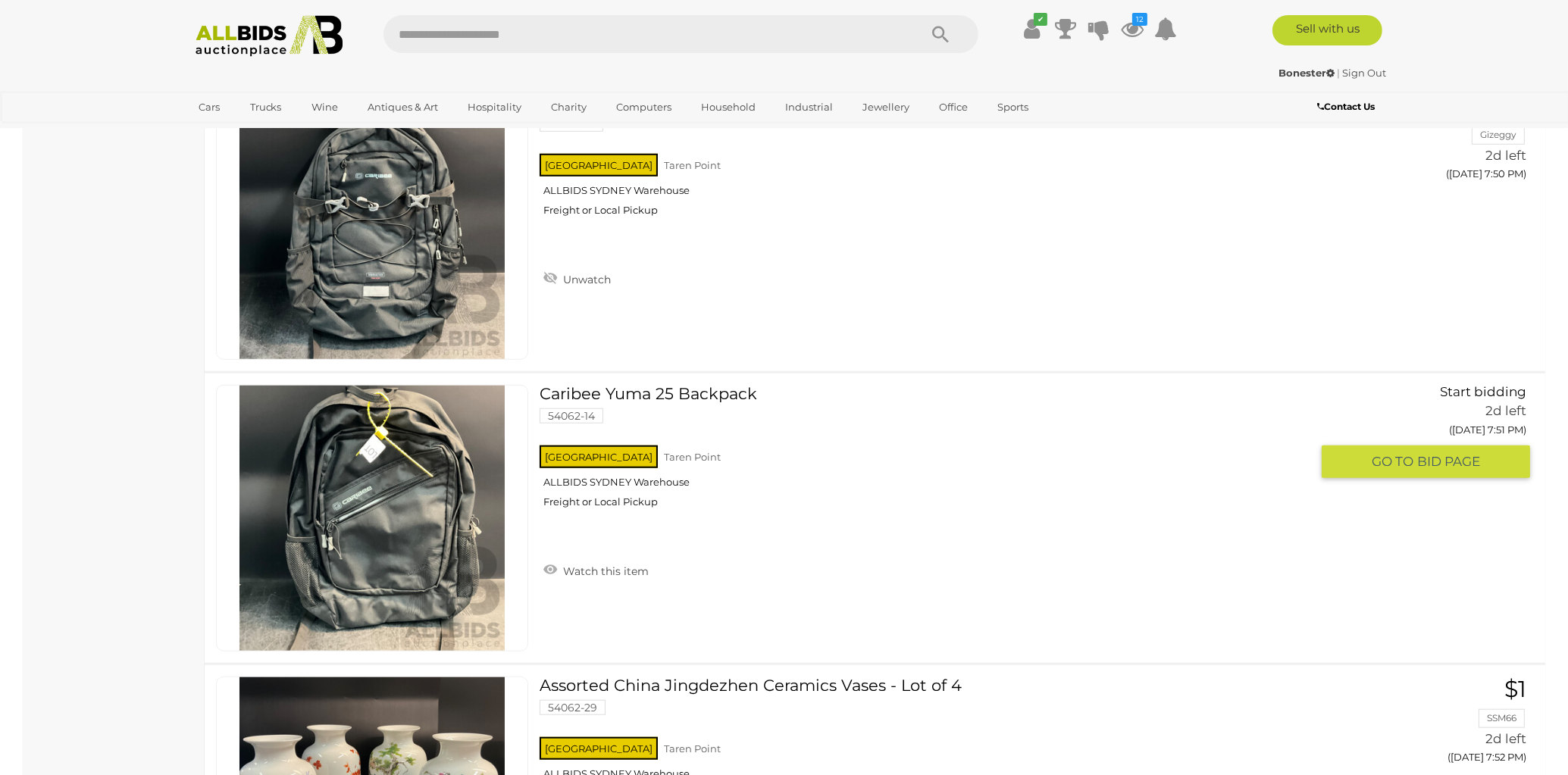
click at [723, 392] on link "Caribee Yuma 25 Backpack 54062-14 NSW Taren Point ALLBIDS SYDNEY Warehouse" at bounding box center [930, 452] width 760 height 135
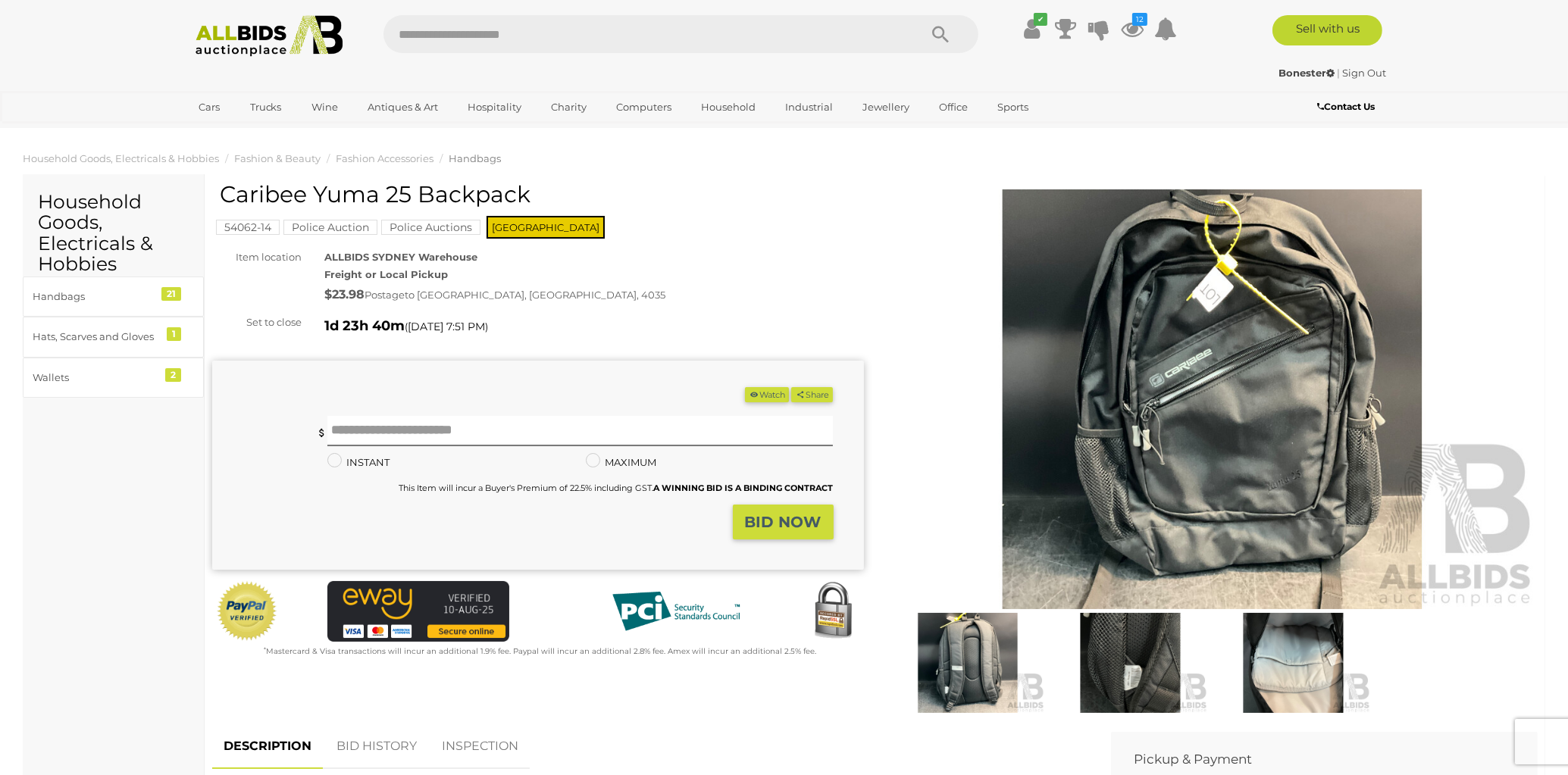
click at [1141, 668] on img at bounding box center [1129, 663] width 155 height 100
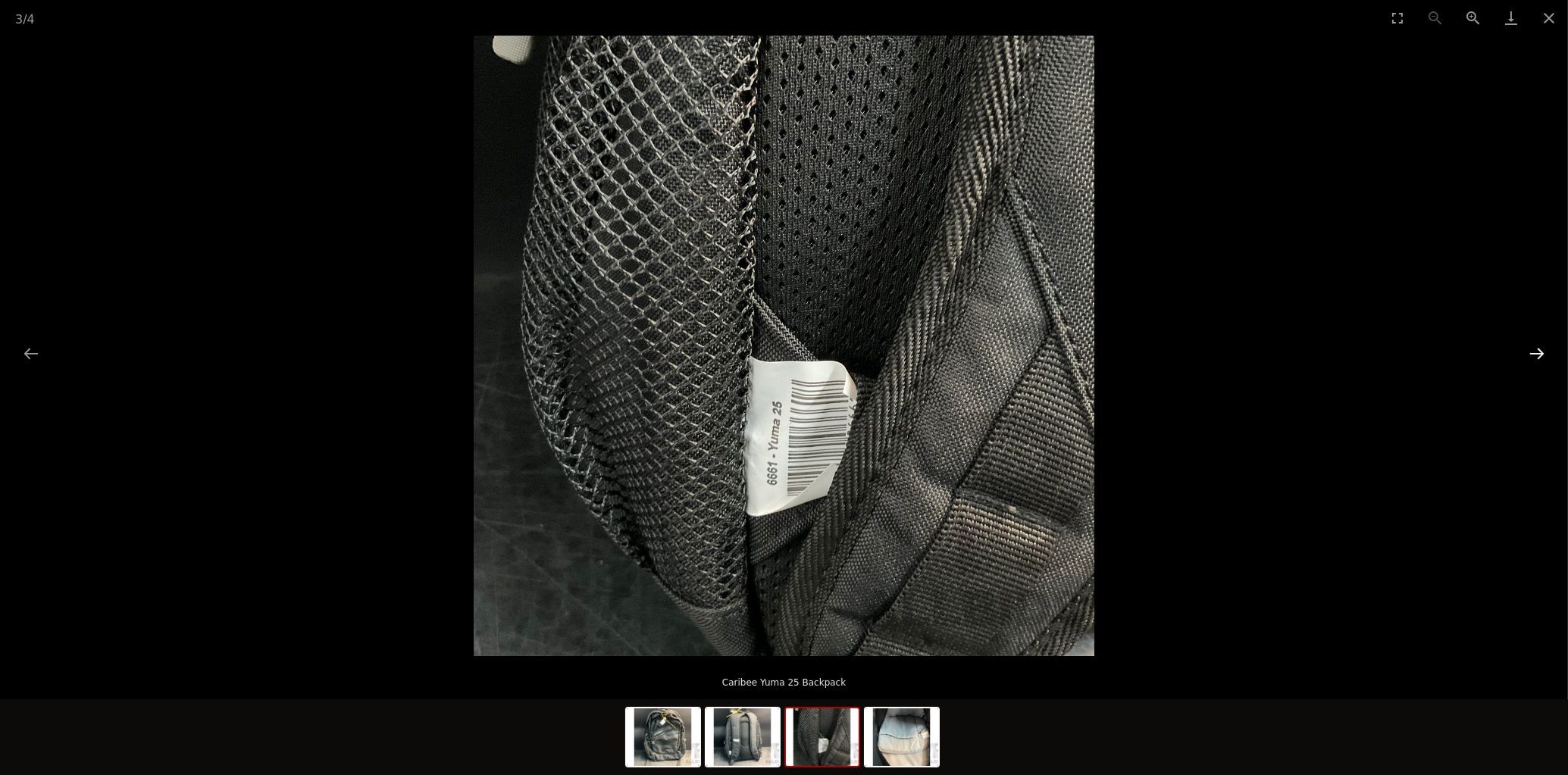
click at [1537, 356] on button "Next slide" at bounding box center [1536, 354] width 32 height 29
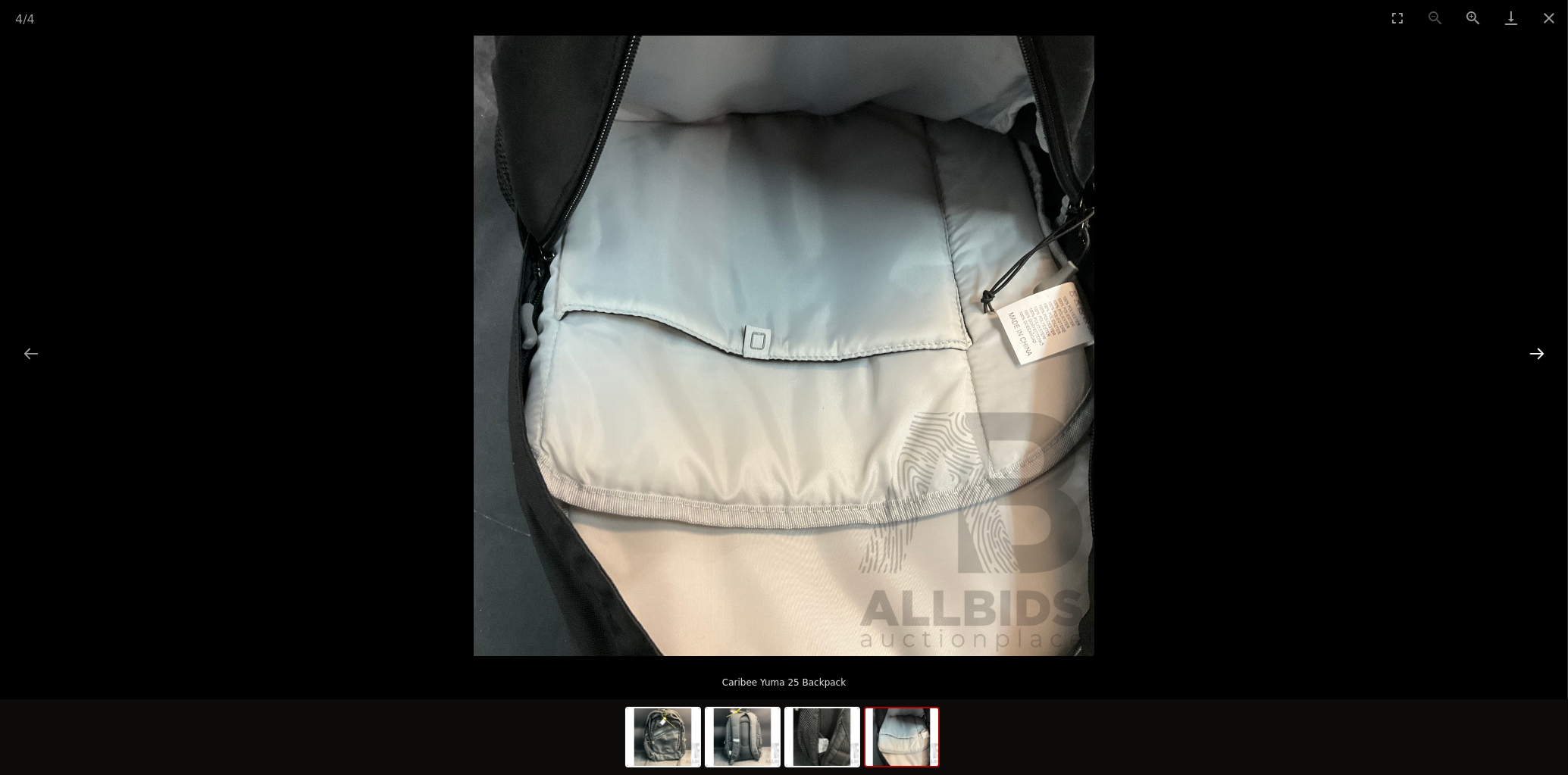
click at [1537, 356] on button "Next slide" at bounding box center [1536, 354] width 32 height 29
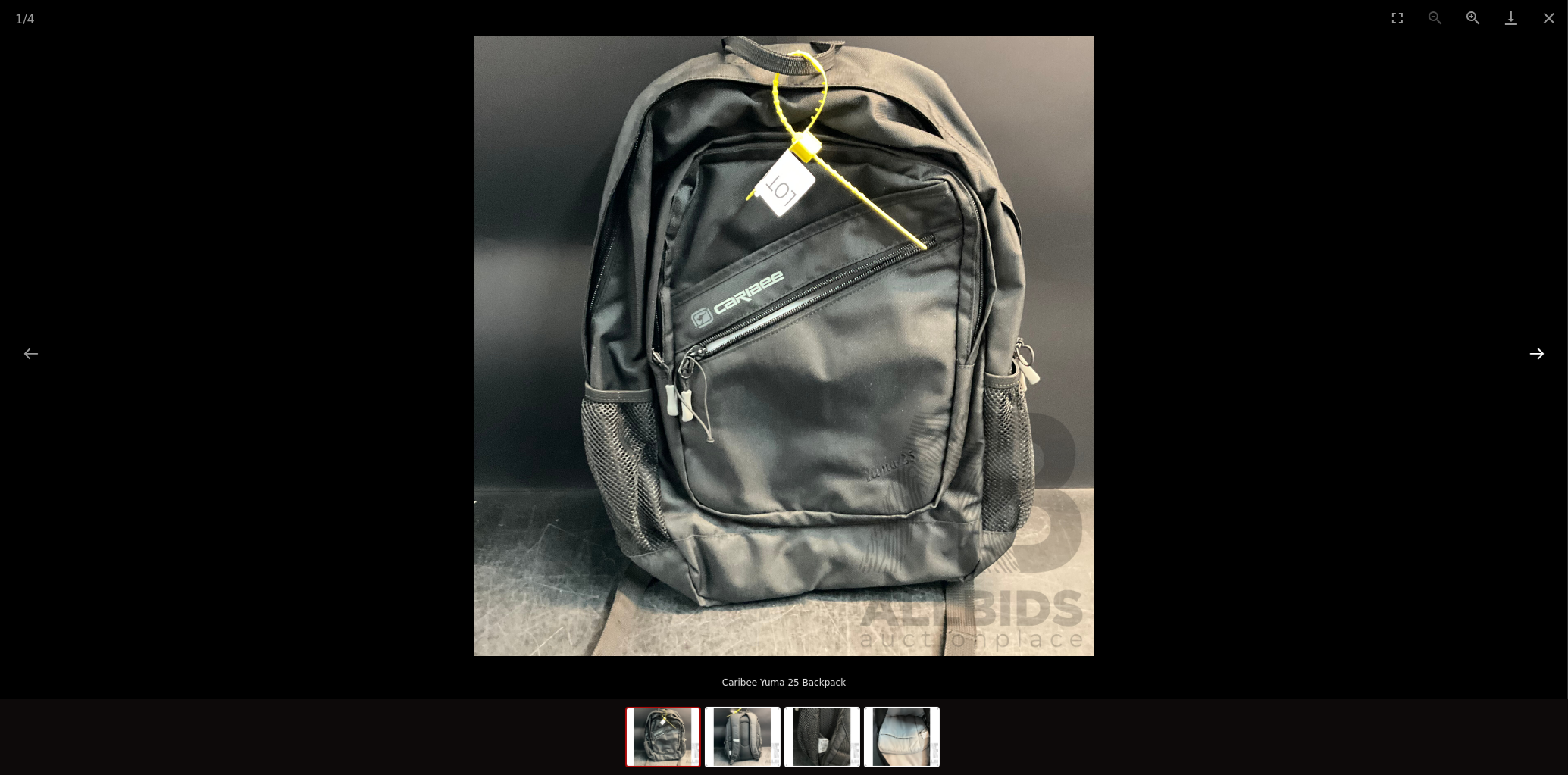
click at [1537, 356] on button "Next slide" at bounding box center [1536, 354] width 32 height 29
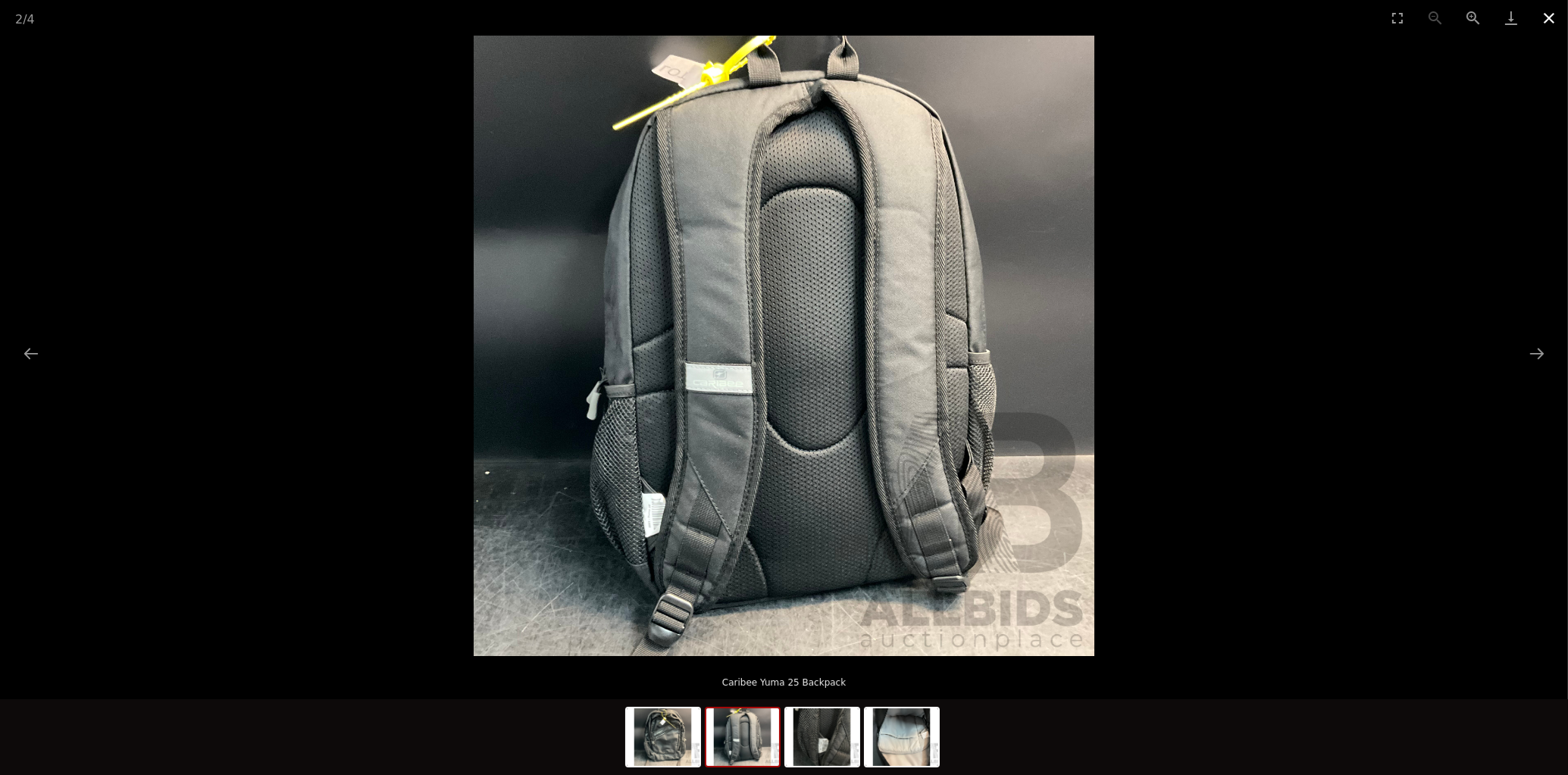
click at [1552, 19] on button "Close gallery" at bounding box center [1549, 18] width 38 height 36
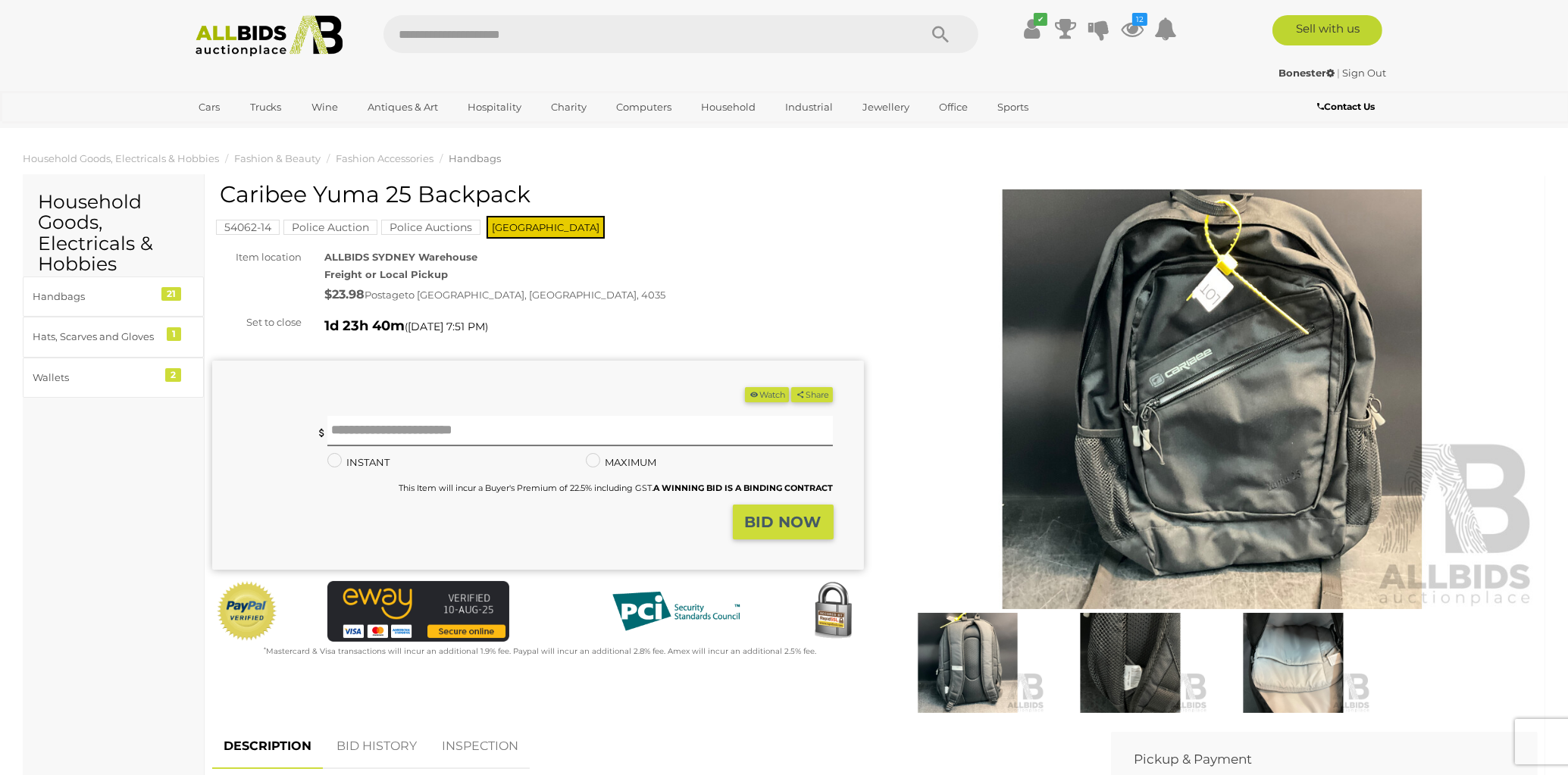
drag, startPoint x: 223, startPoint y: 194, endPoint x: 523, endPoint y: 209, distance: 300.4
click at [523, 207] on h1 "Caribee Yuma 25 Backpack" at bounding box center [540, 194] width 640 height 25
copy h1 "Caribee Yuma 25 Backpack"
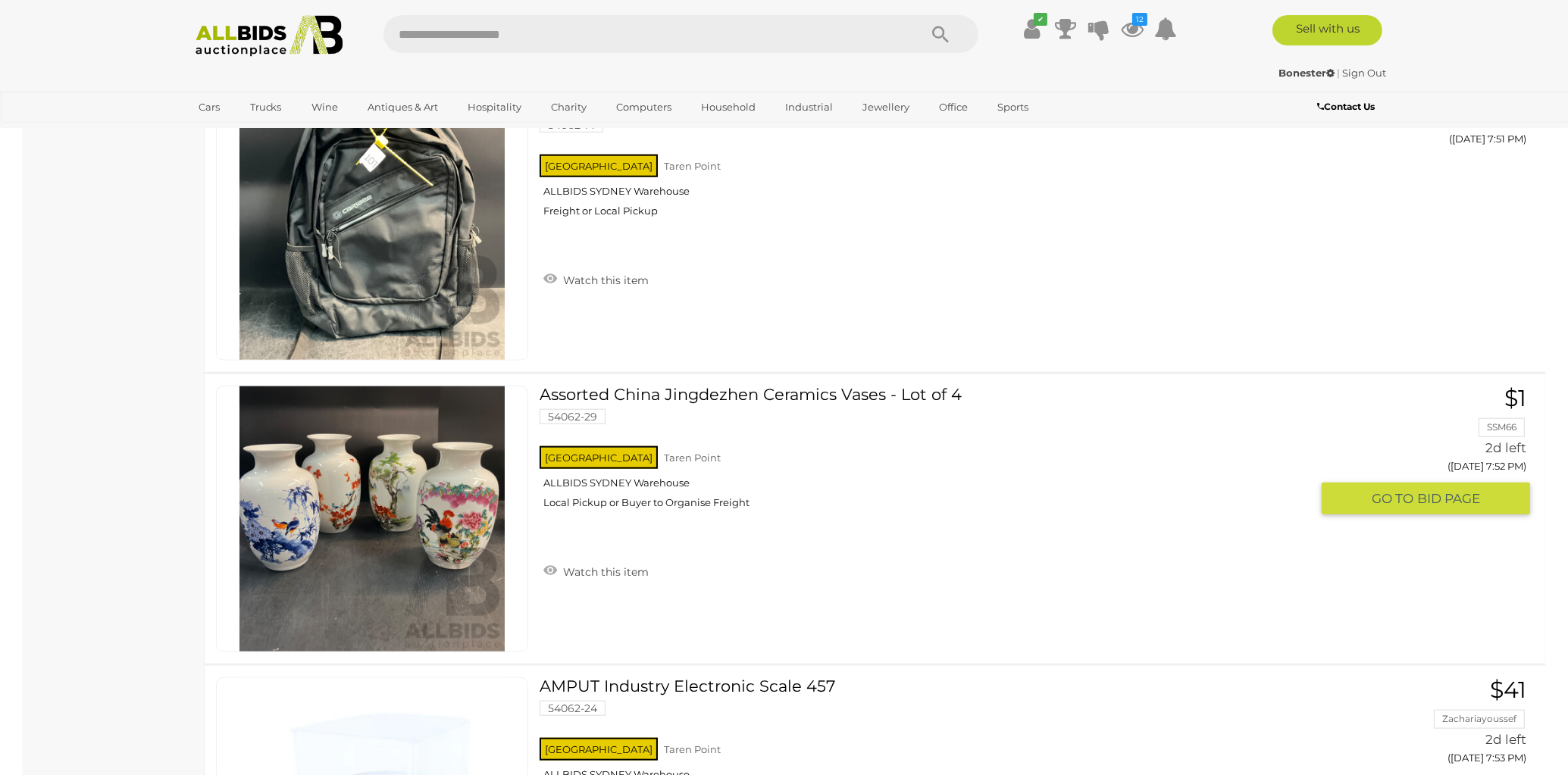
scroll to position [2189, 0]
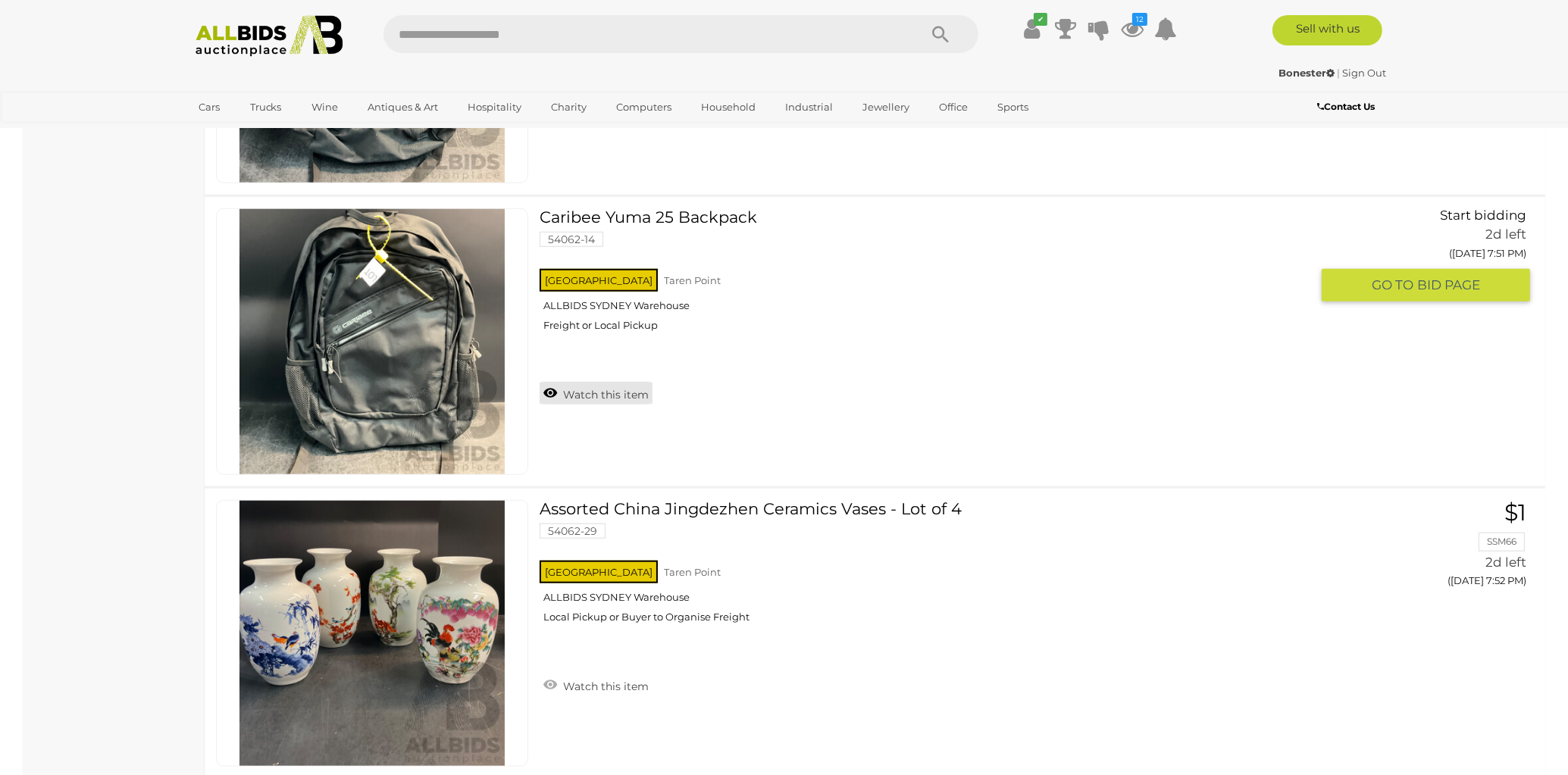
click at [546, 384] on link "Watch this item" at bounding box center [596, 393] width 113 height 22
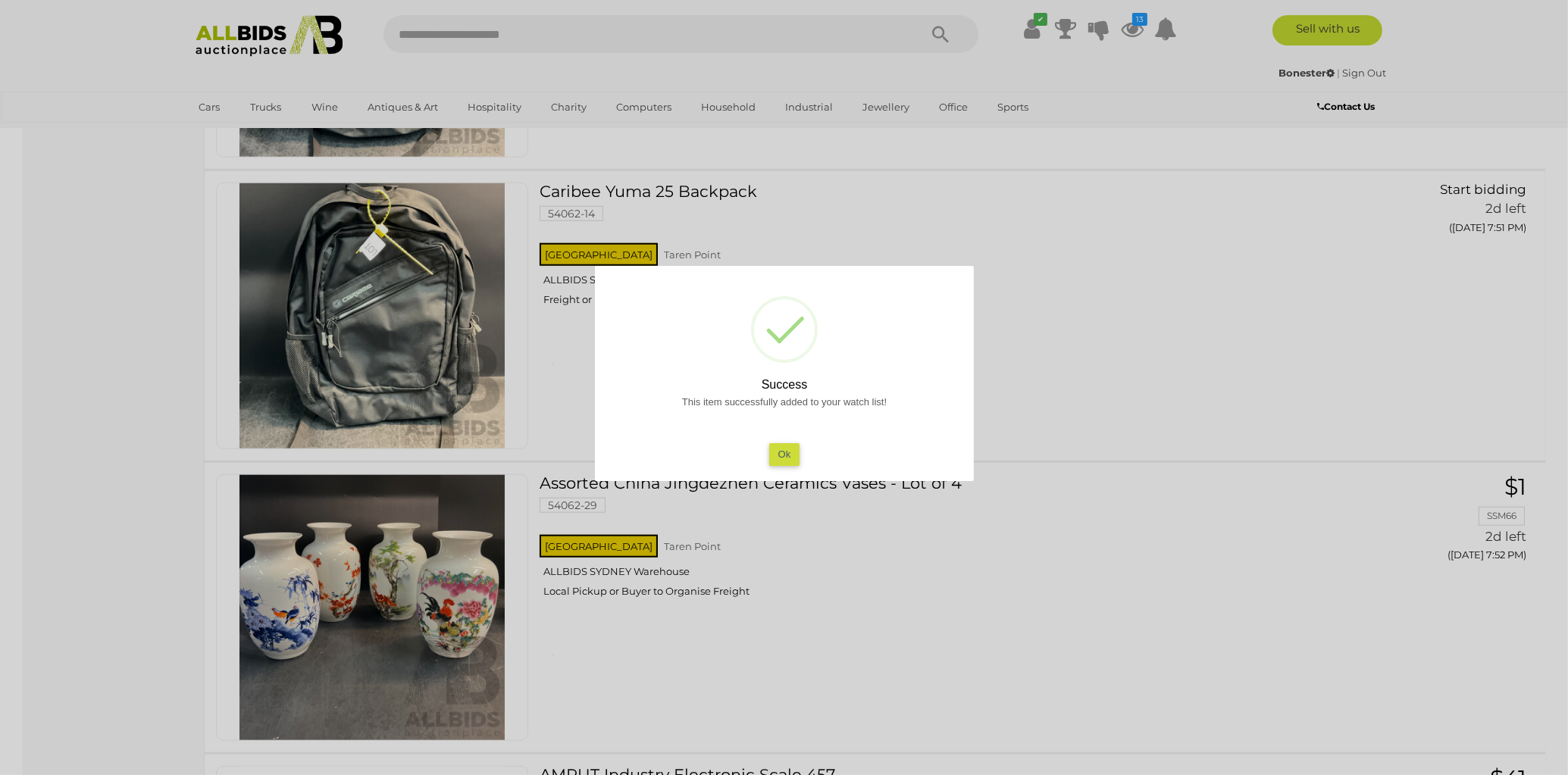
scroll to position [2265, 0]
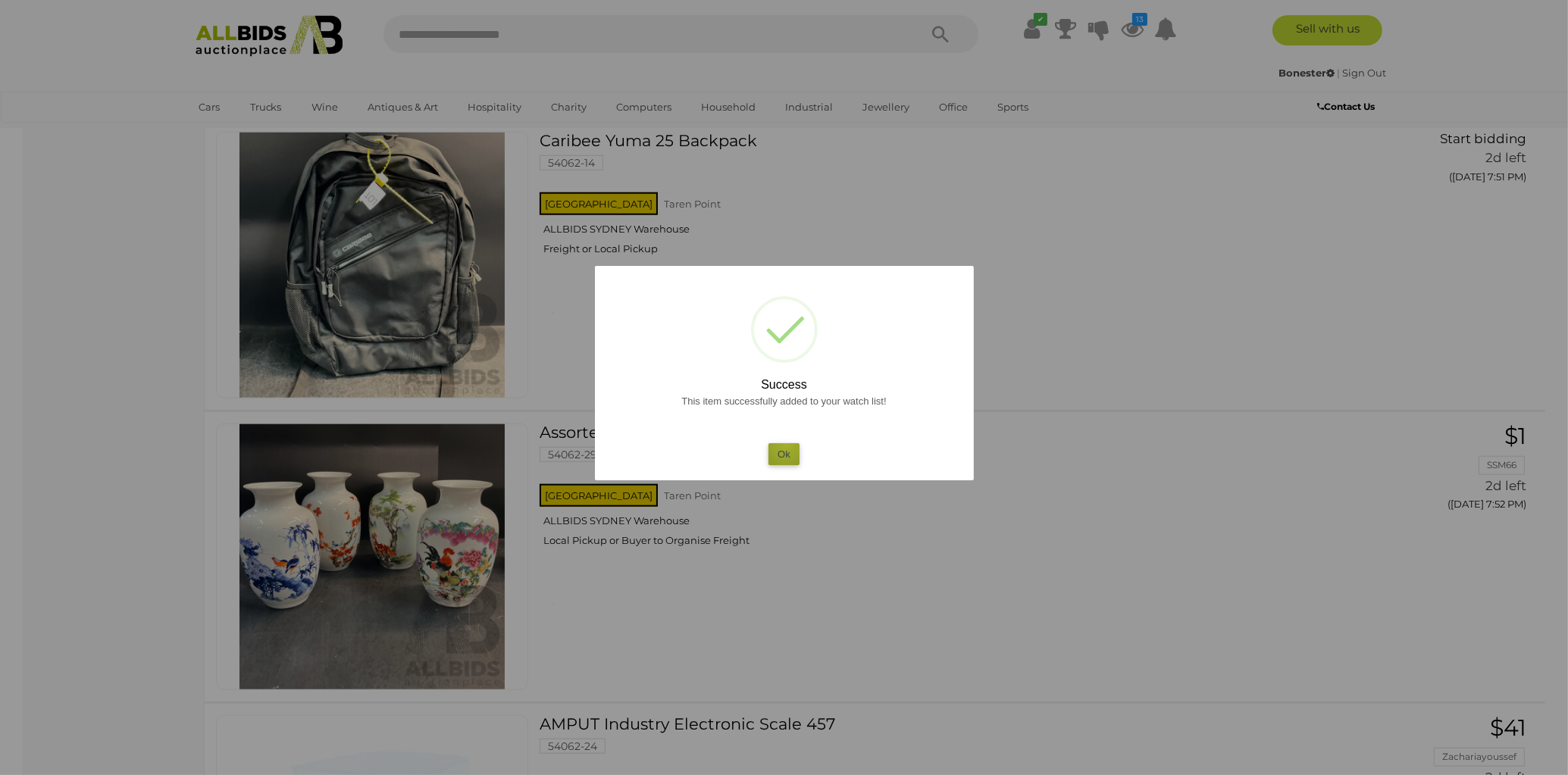
click at [786, 444] on button "Ok" at bounding box center [784, 455] width 31 height 22
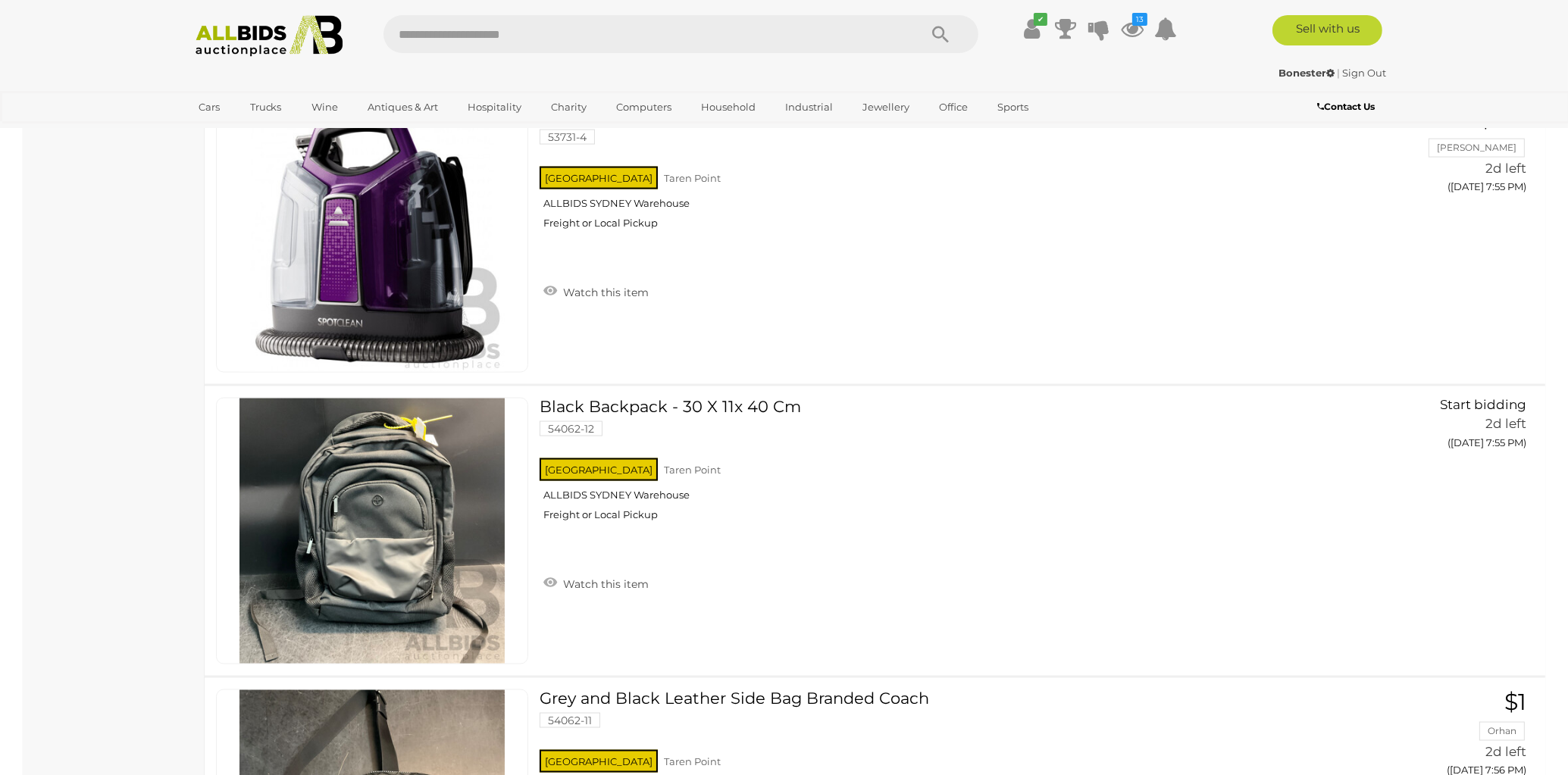
scroll to position [3572, 0]
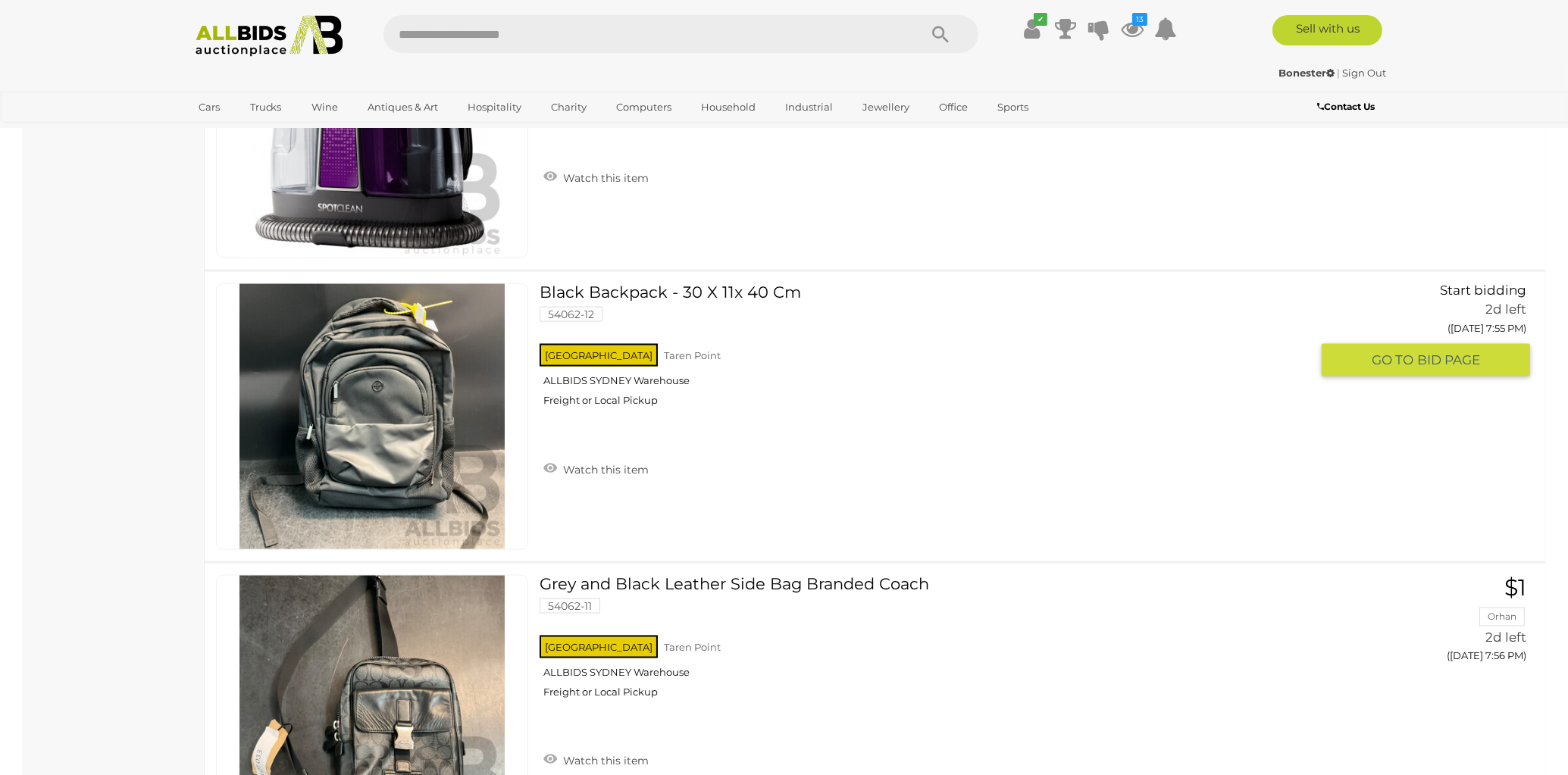
click at [747, 288] on link "Black Backpack - 30 X 11x 40 Cm 54062-12 NSW Taren Point ALLBIDS SYDNEY Warehou…" at bounding box center [930, 350] width 760 height 135
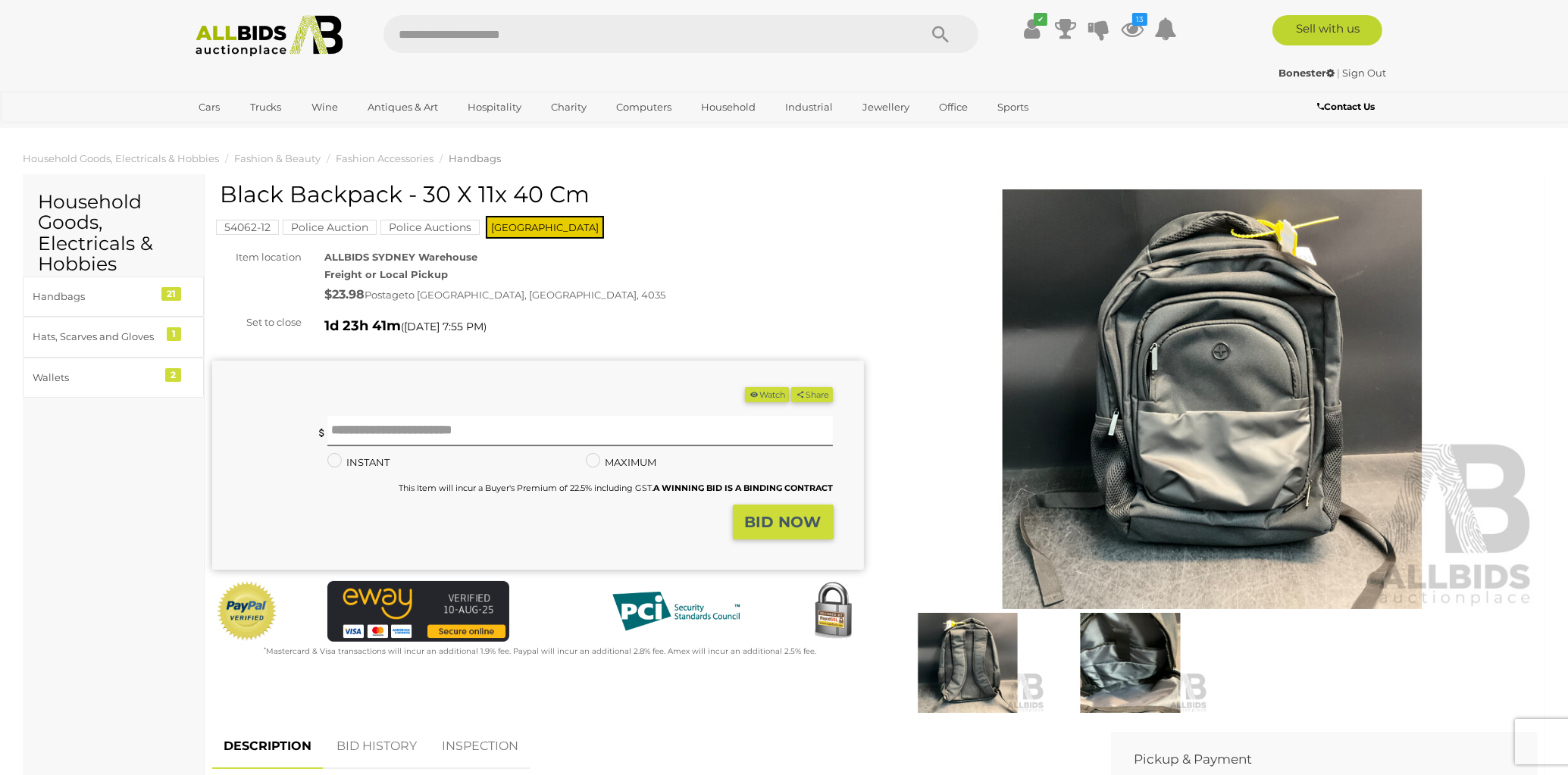
click at [1216, 361] on img at bounding box center [1212, 399] width 651 height 420
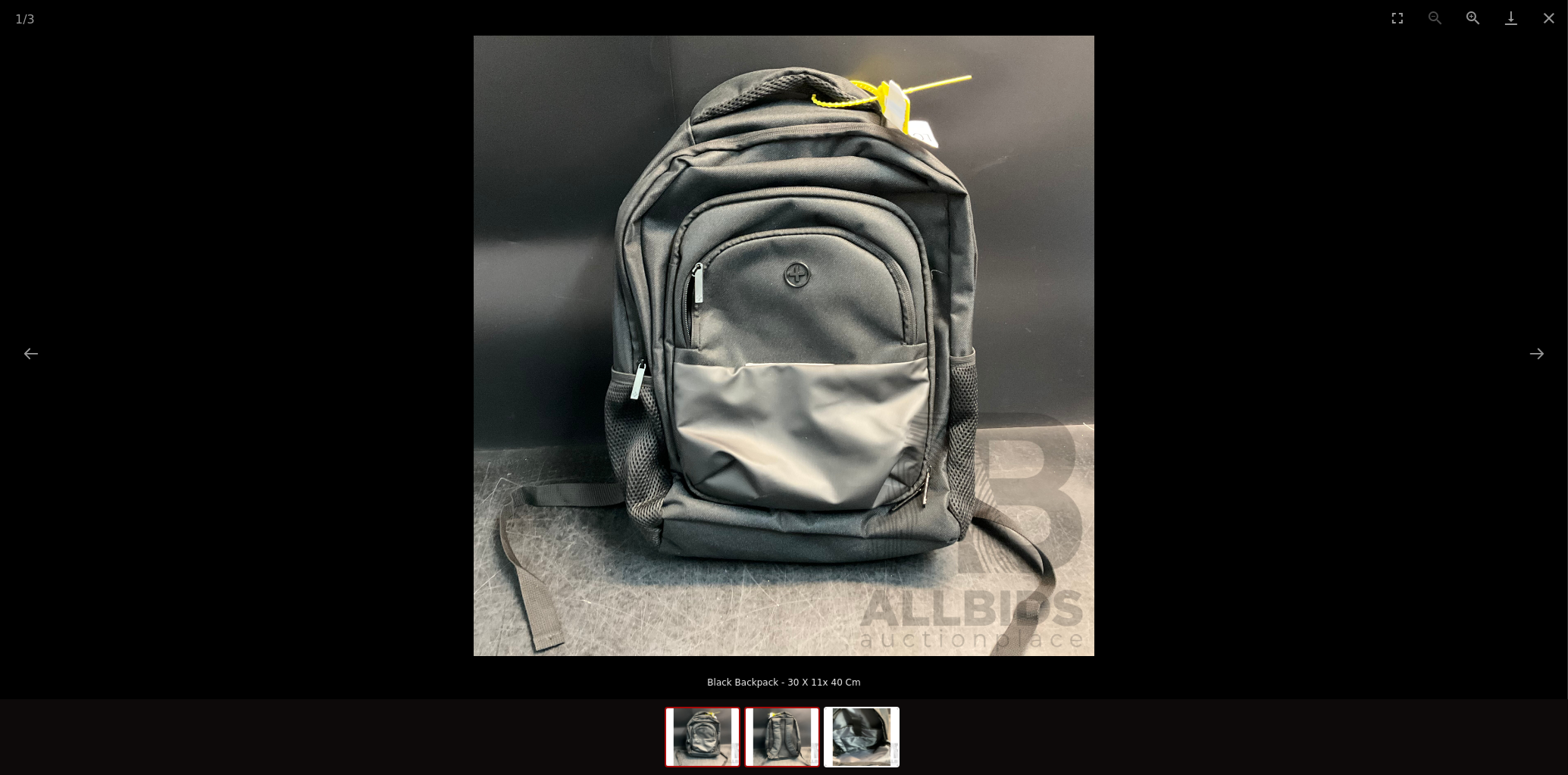
click at [785, 731] on img at bounding box center [782, 737] width 73 height 58
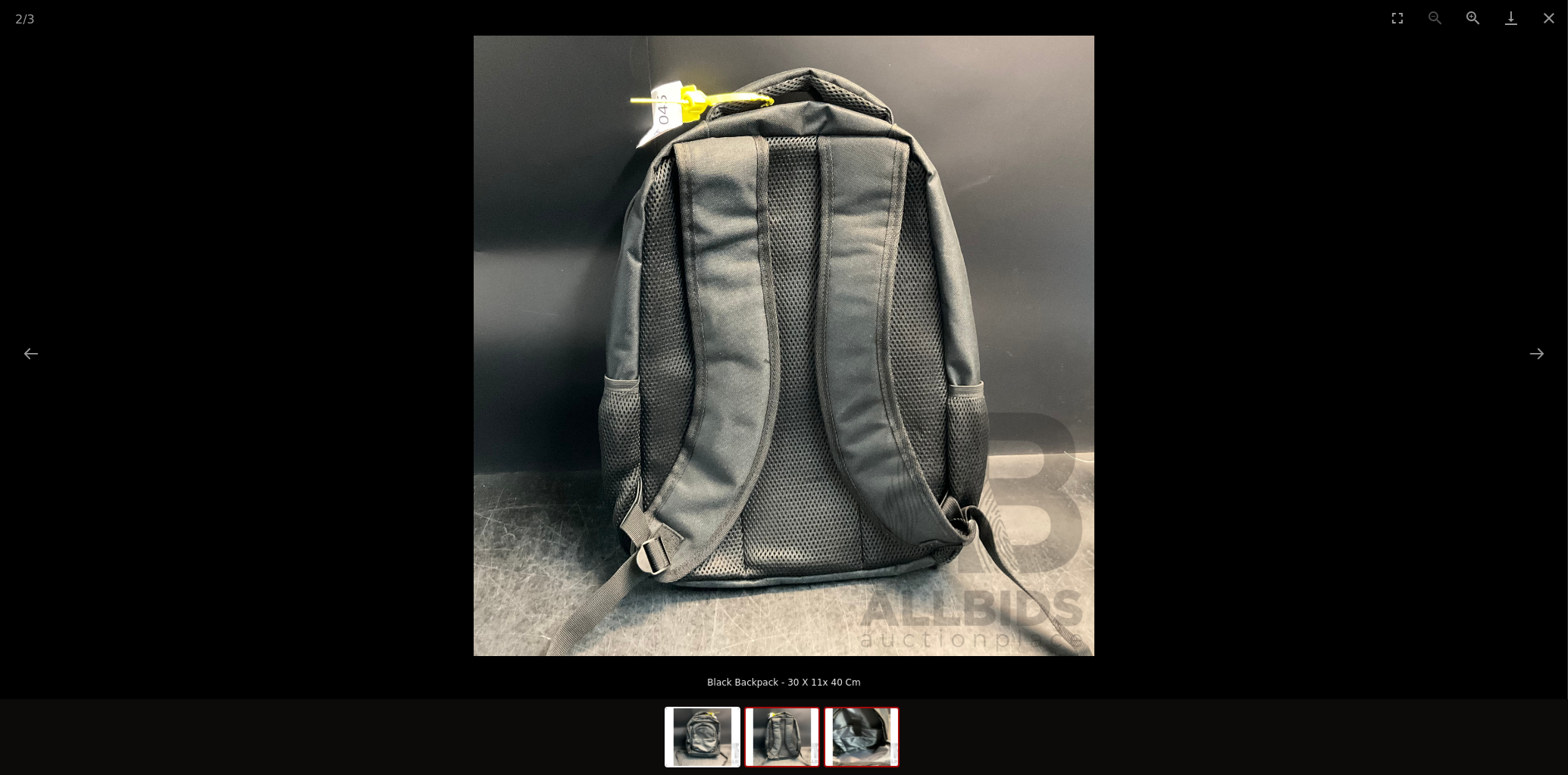
click at [883, 754] on img at bounding box center [862, 737] width 73 height 58
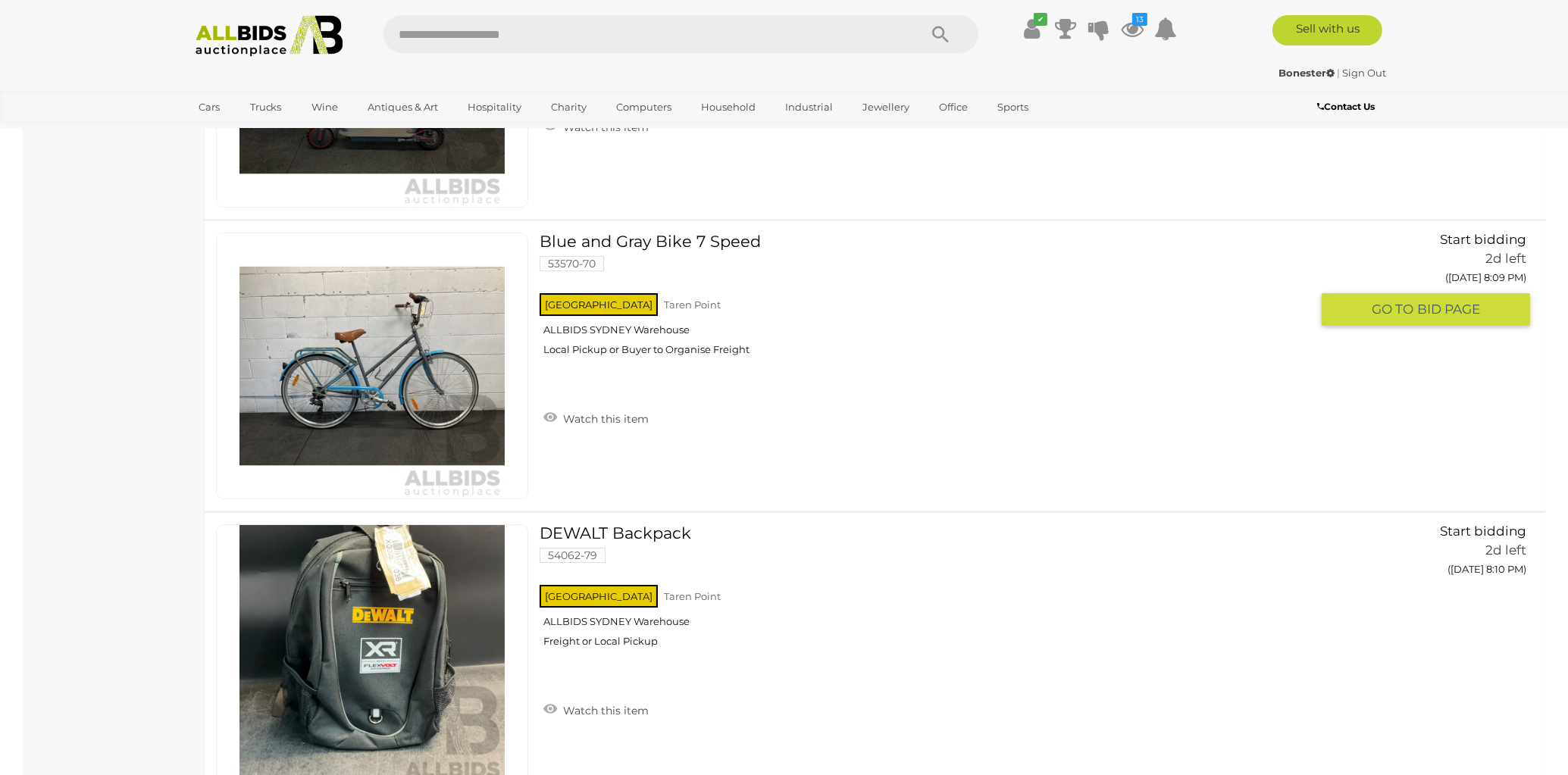
scroll to position [7988, 0]
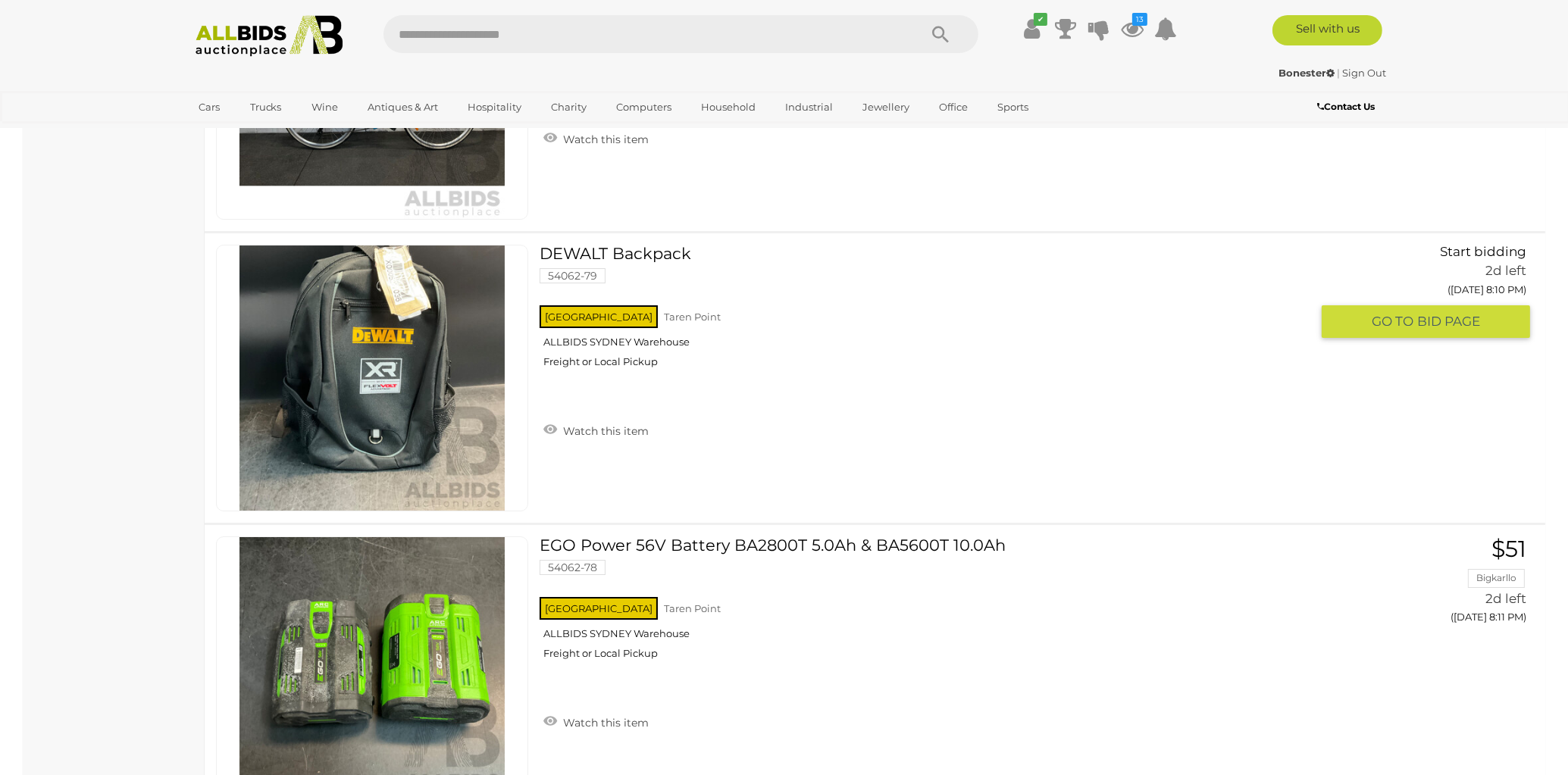
click at [616, 245] on link "DEWALT Backpack 54062-79 NSW" at bounding box center [930, 312] width 760 height 135
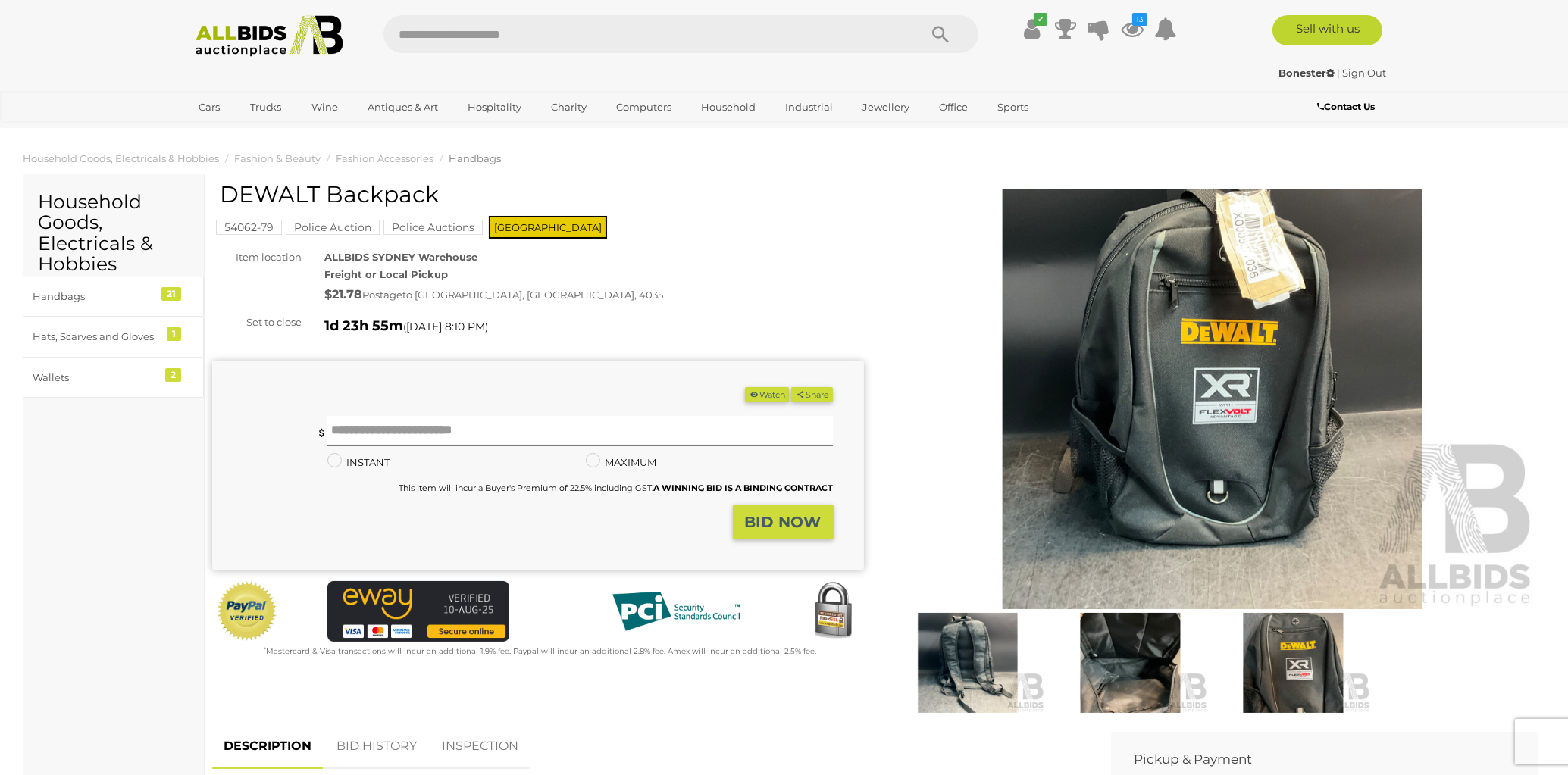
click at [1117, 668] on img at bounding box center [1129, 663] width 155 height 100
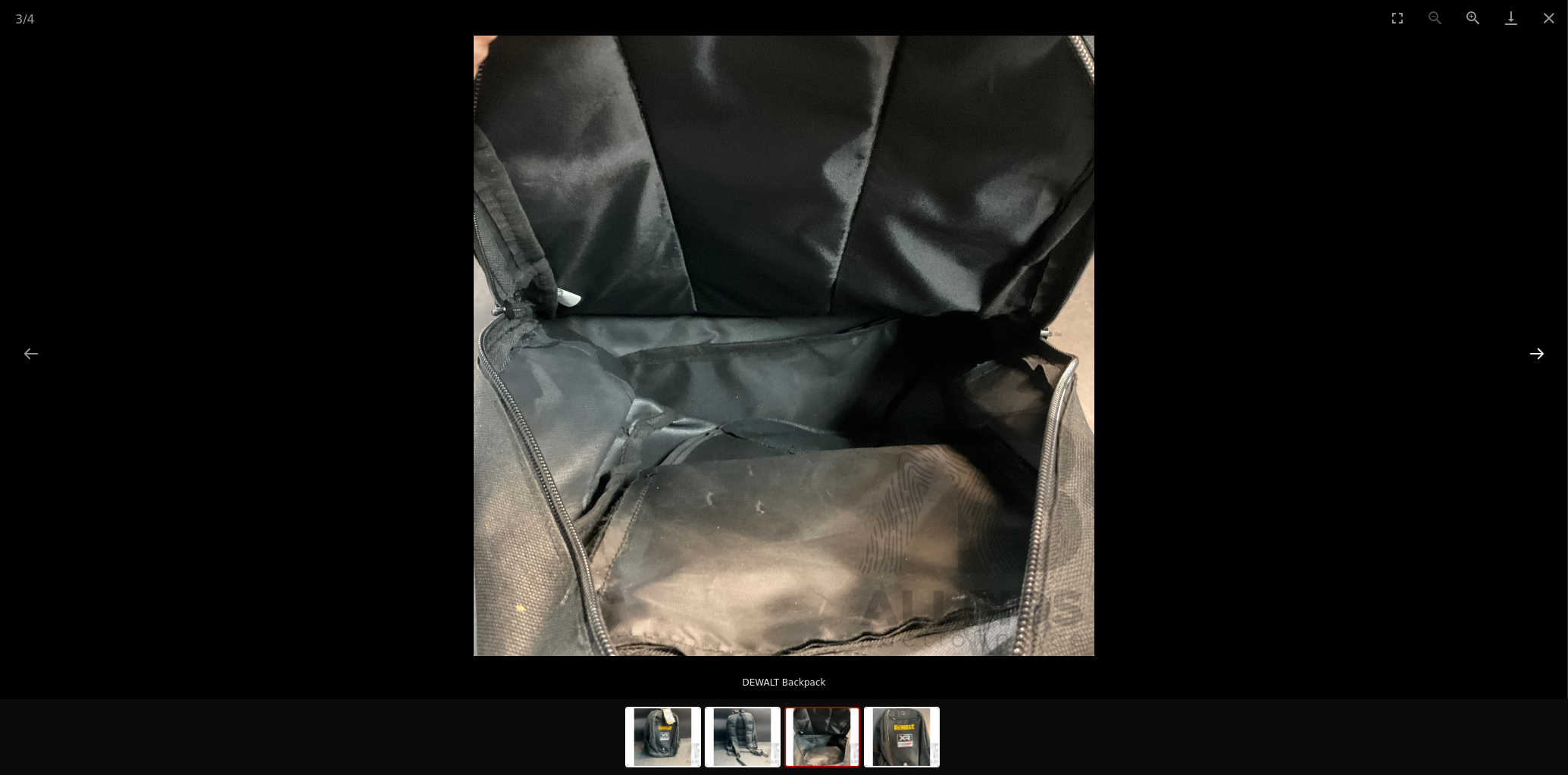
click at [1550, 348] on button "Next slide" at bounding box center [1536, 354] width 32 height 29
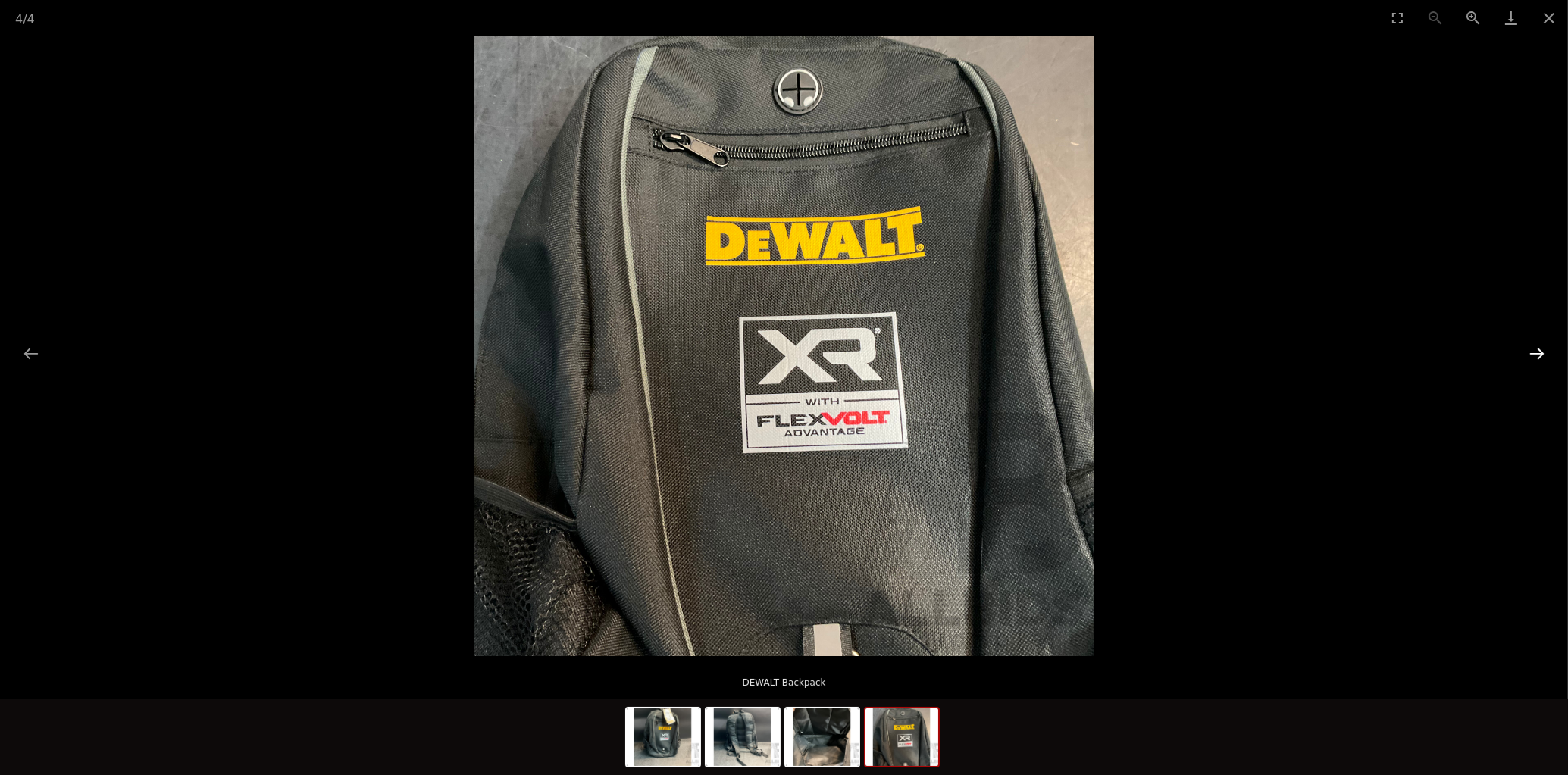
click at [1547, 348] on button "Next slide" at bounding box center [1536, 354] width 32 height 29
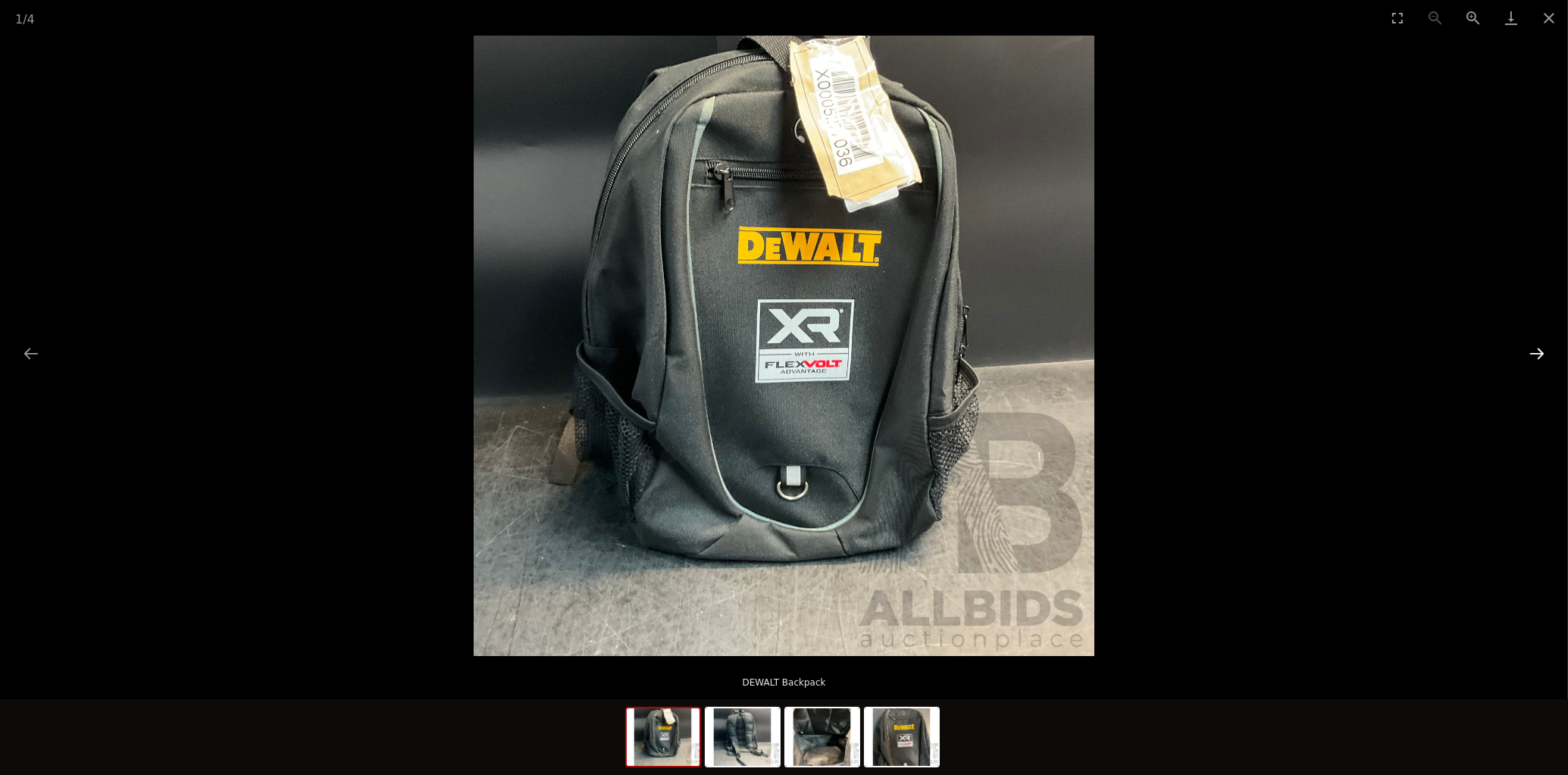
click at [1547, 348] on button "Next slide" at bounding box center [1536, 354] width 32 height 29
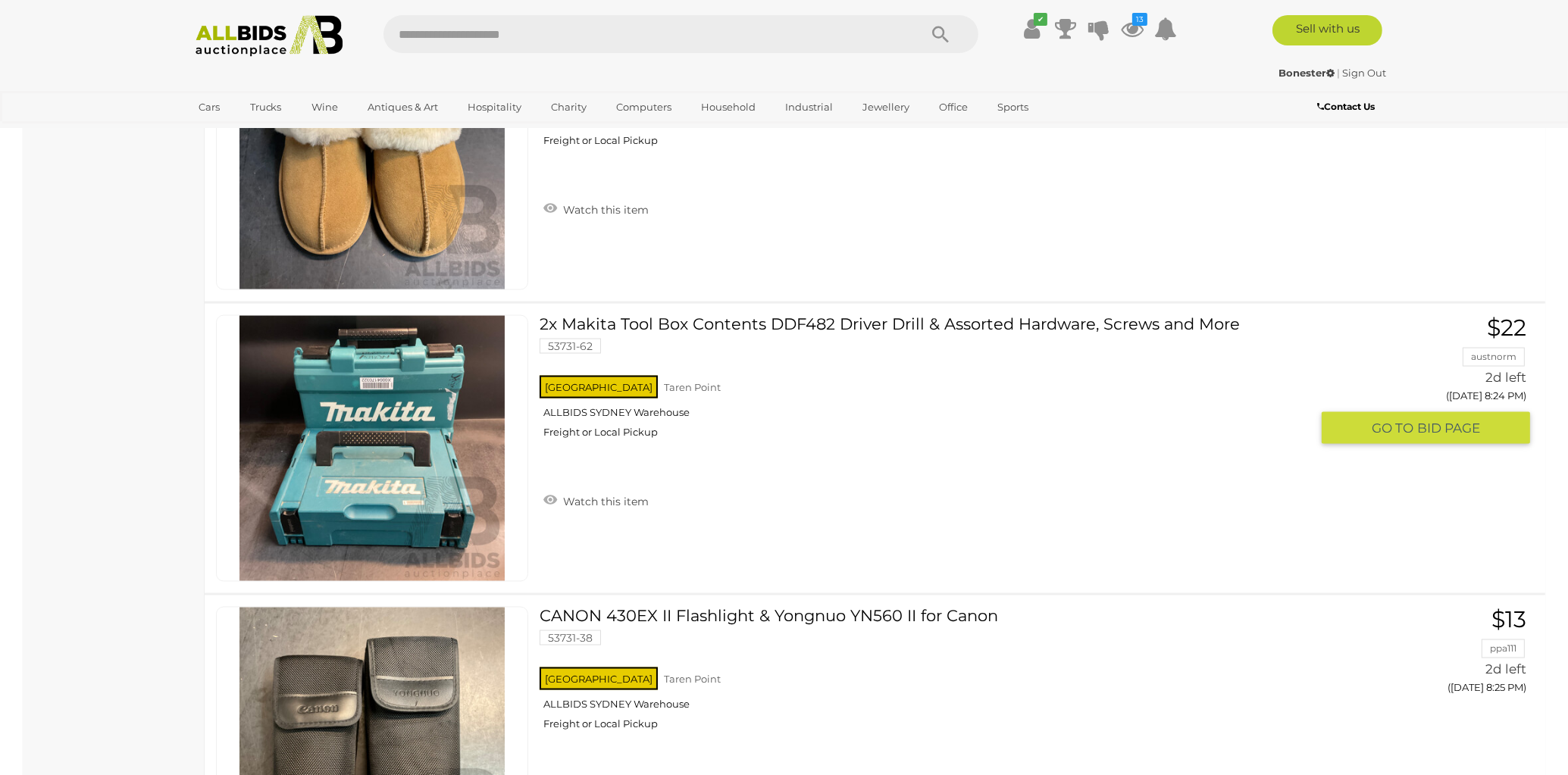
scroll to position [12256, 0]
